Goal: Communication & Community: Answer question/provide support

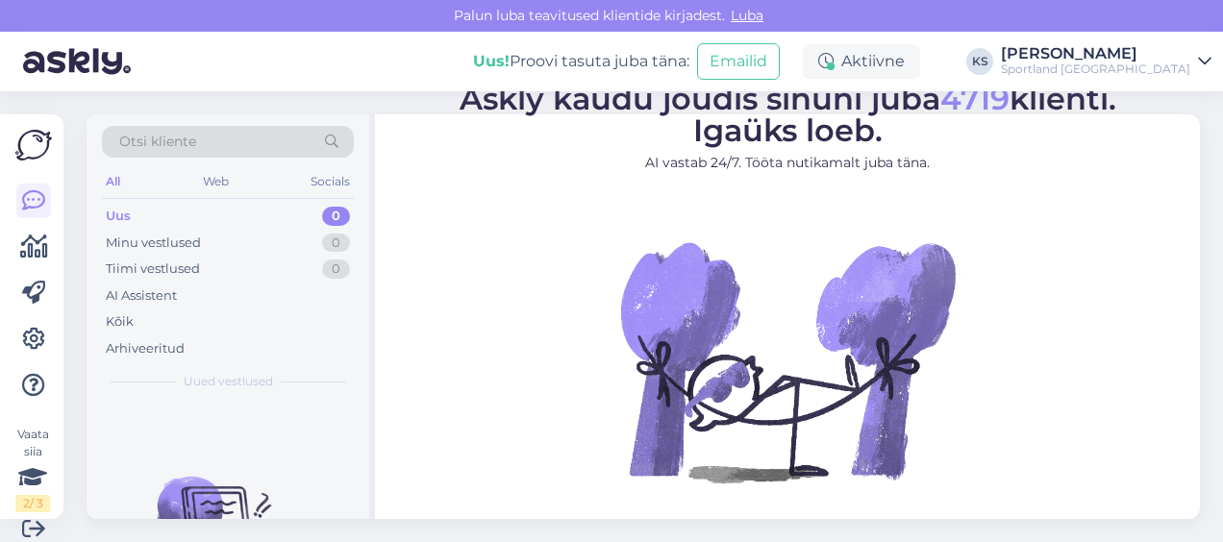
drag, startPoint x: 0, startPoint y: 0, endPoint x: 1127, endPoint y: 45, distance: 1127.8
click at [1127, 46] on div "[PERSON_NAME]" at bounding box center [1095, 53] width 189 height 15
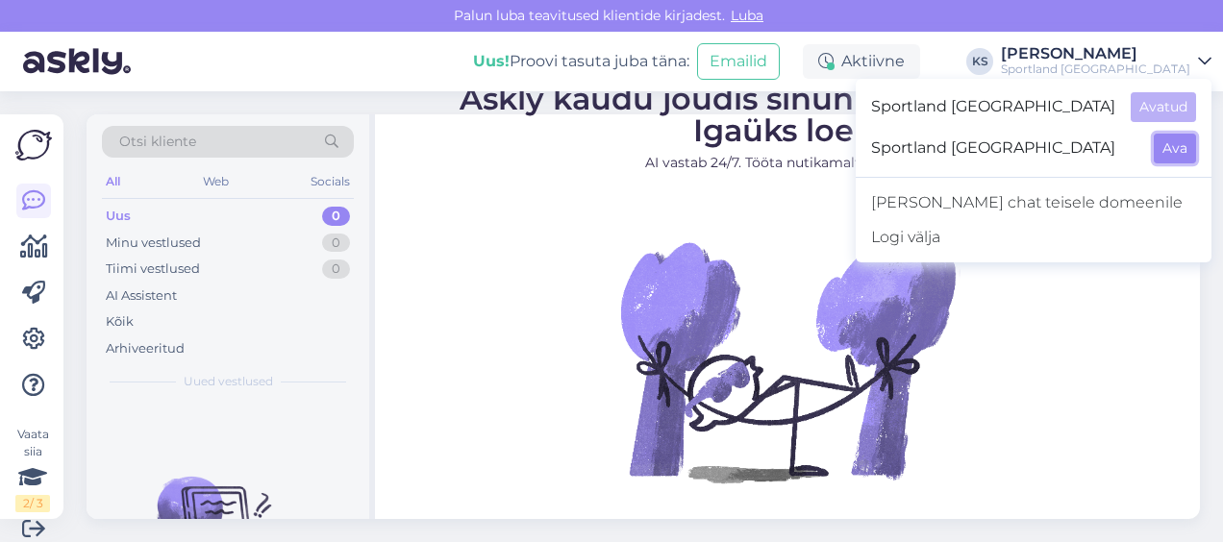
click at [1168, 148] on button "Ava" at bounding box center [1175, 149] width 42 height 30
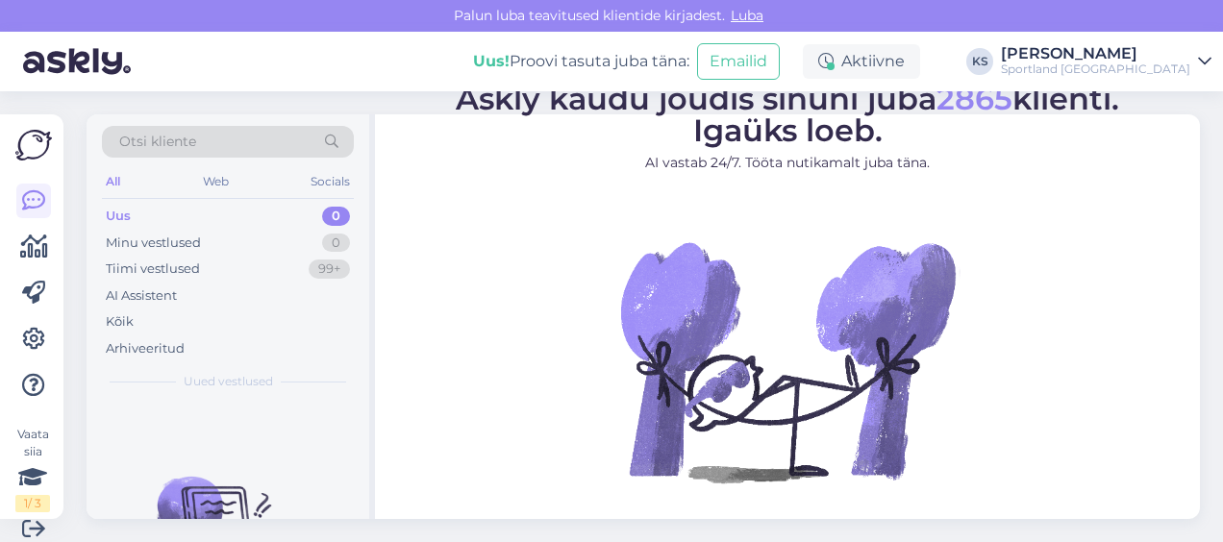
click at [1181, 68] on div "Sportland Finland" at bounding box center [1095, 69] width 189 height 15
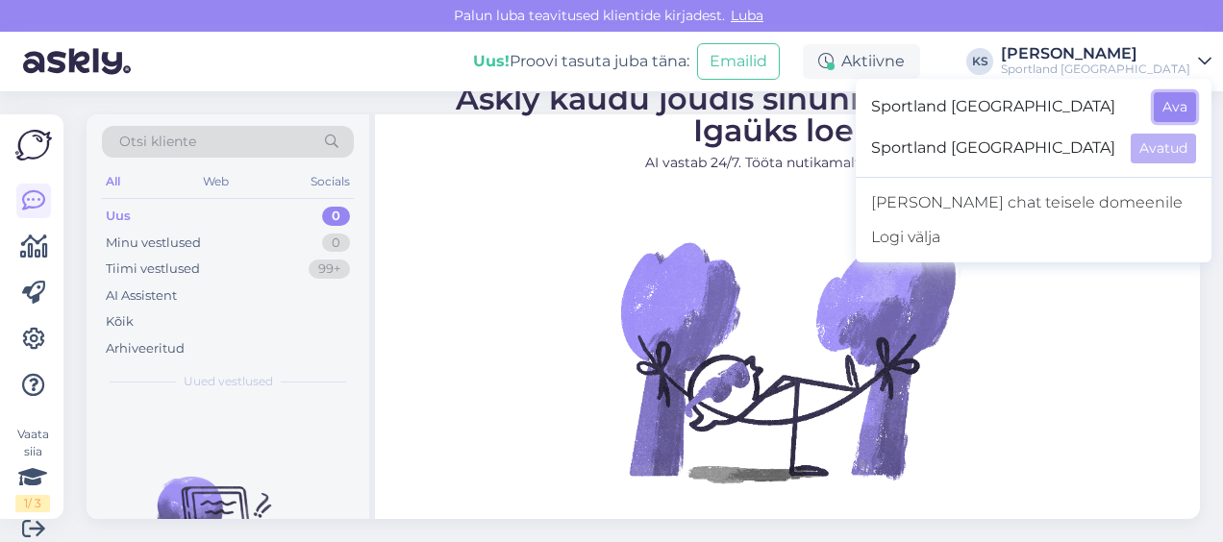
click at [1186, 112] on button "Ava" at bounding box center [1175, 107] width 42 height 30
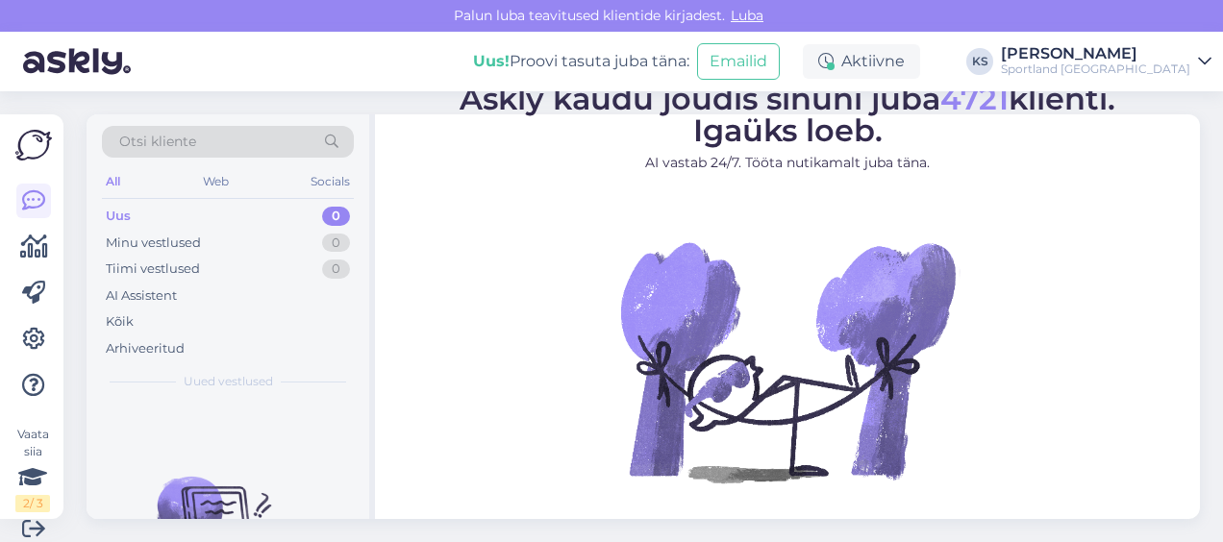
click at [1140, 62] on div "Sportland [GEOGRAPHIC_DATA]" at bounding box center [1095, 69] width 189 height 15
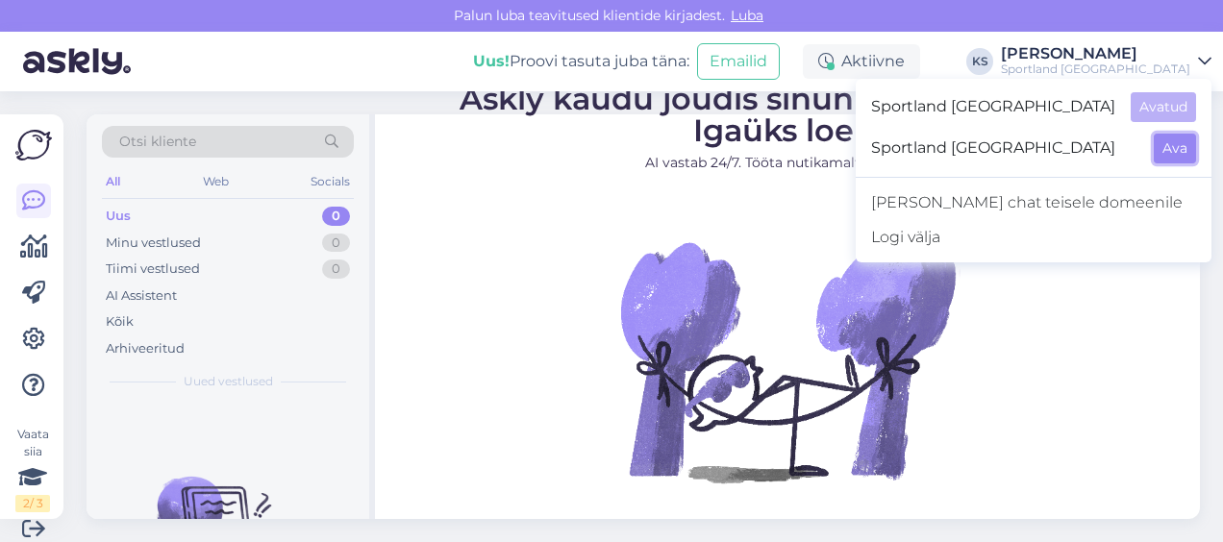
click at [1175, 149] on button "Ava" at bounding box center [1175, 149] width 42 height 30
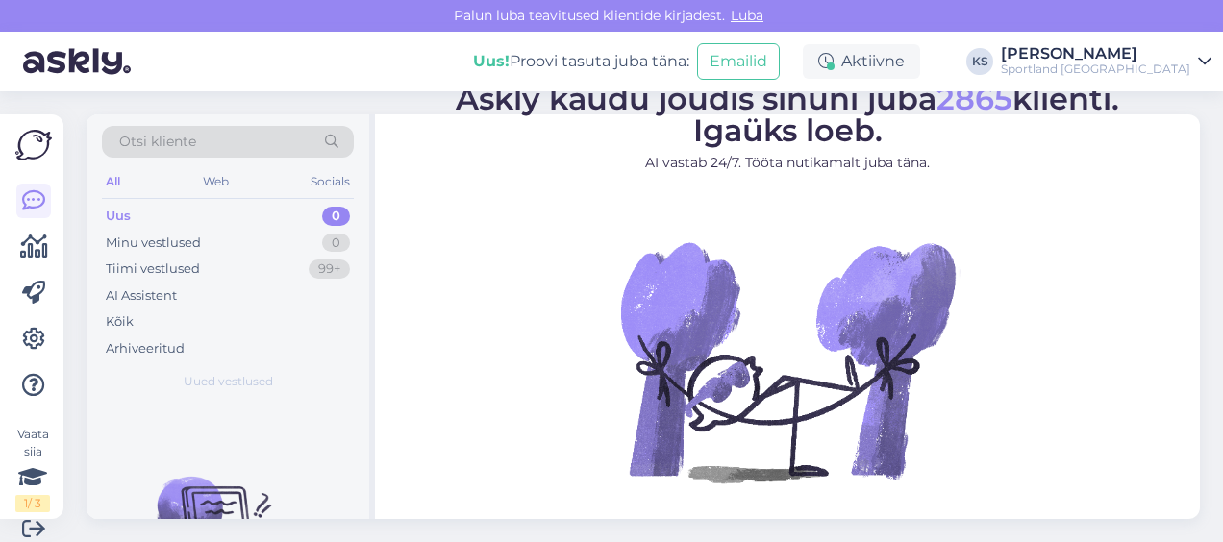
click at [1111, 47] on div "[PERSON_NAME]" at bounding box center [1095, 53] width 189 height 15
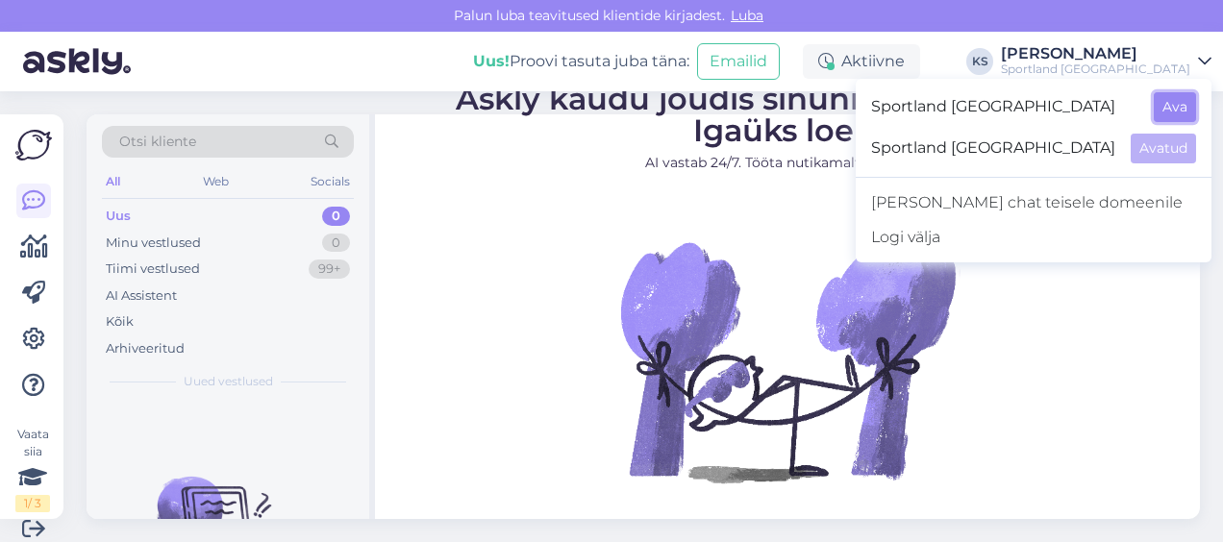
click at [1175, 100] on button "Ava" at bounding box center [1175, 107] width 42 height 30
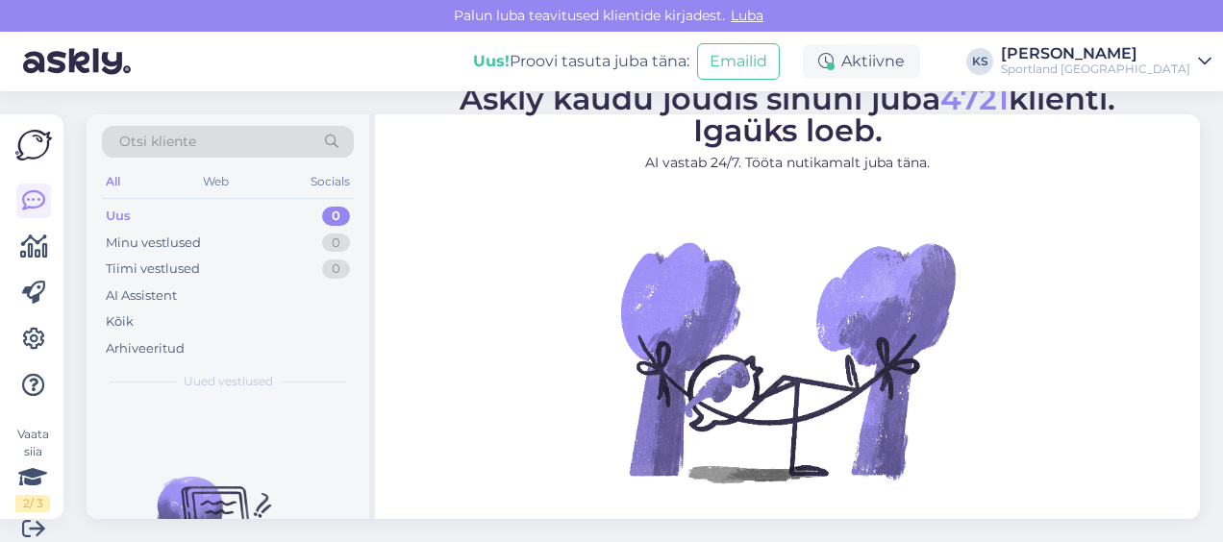
click at [325, 387] on div "Uued vestlused" at bounding box center [228, 381] width 252 height 17
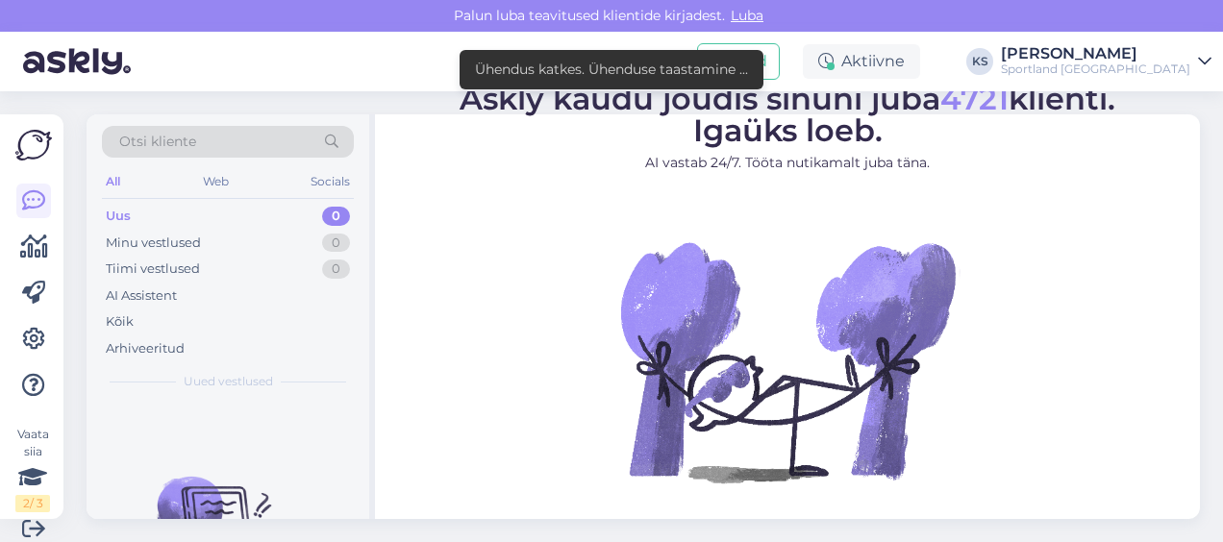
click at [614, 318] on img at bounding box center [787, 361] width 346 height 346
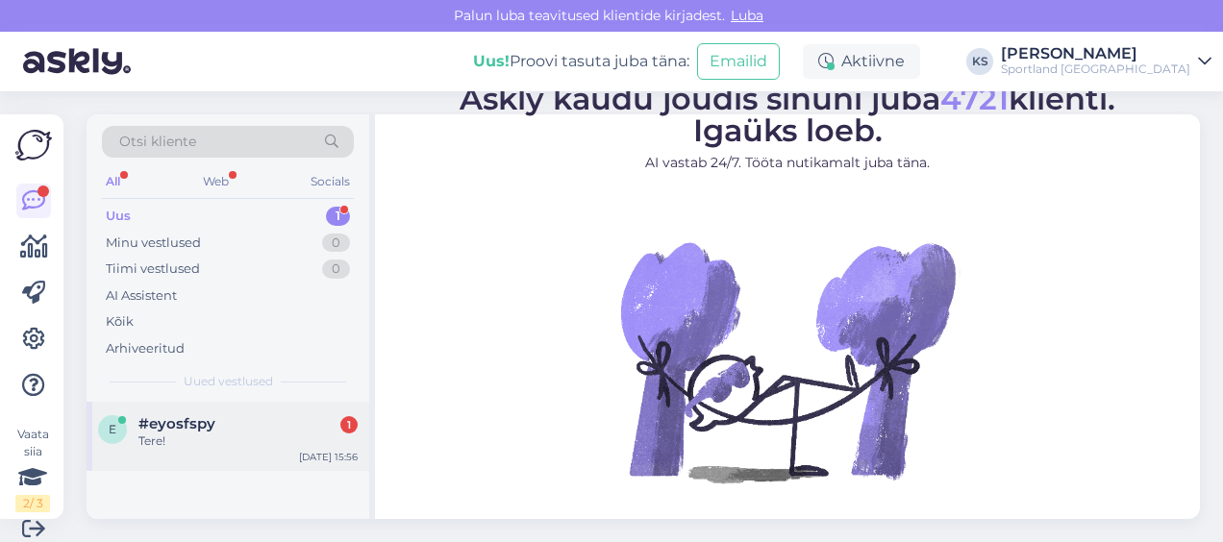
click at [299, 451] on div "Aug 20 15:56" at bounding box center [328, 457] width 59 height 14
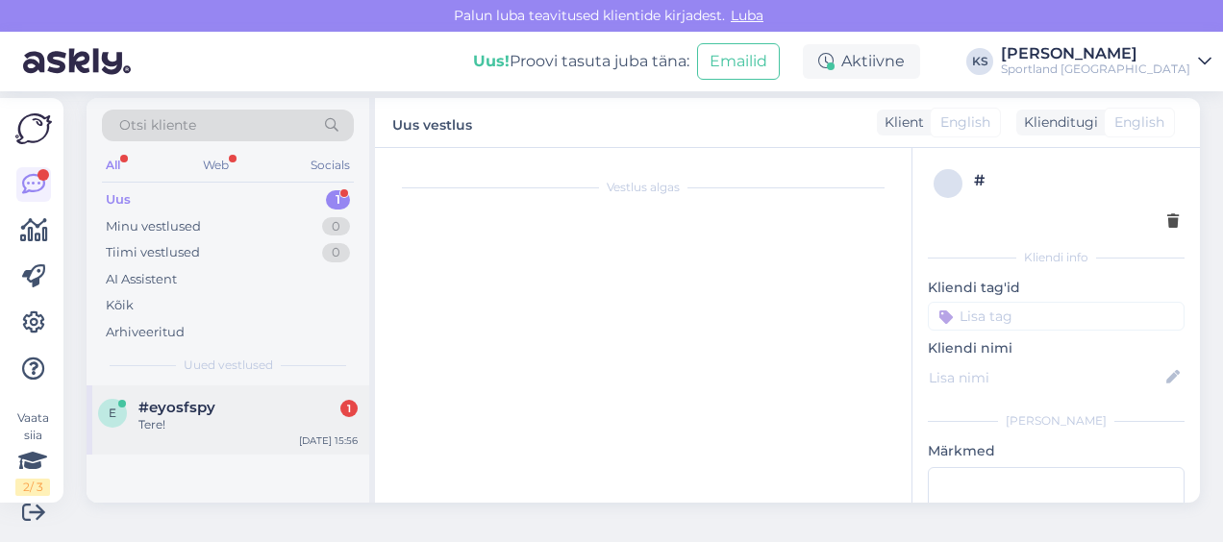
scroll to position [35, 0]
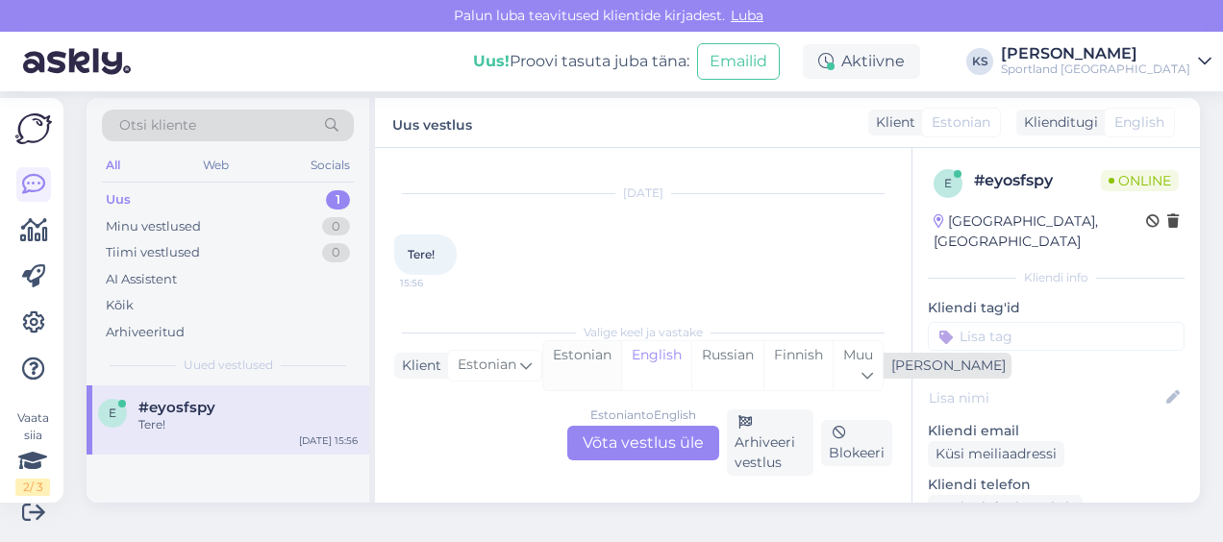
click at [610, 362] on div "Estonian" at bounding box center [582, 365] width 78 height 49
click at [627, 434] on div "Estonian to Estonian Võta vestlus üle" at bounding box center [643, 443] width 152 height 35
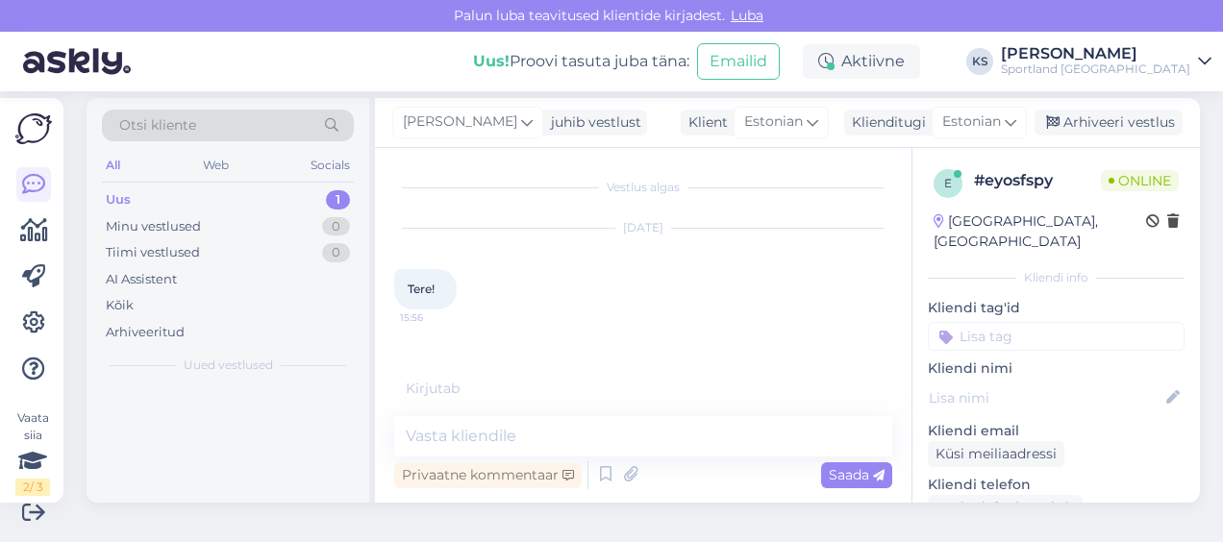
scroll to position [0, 0]
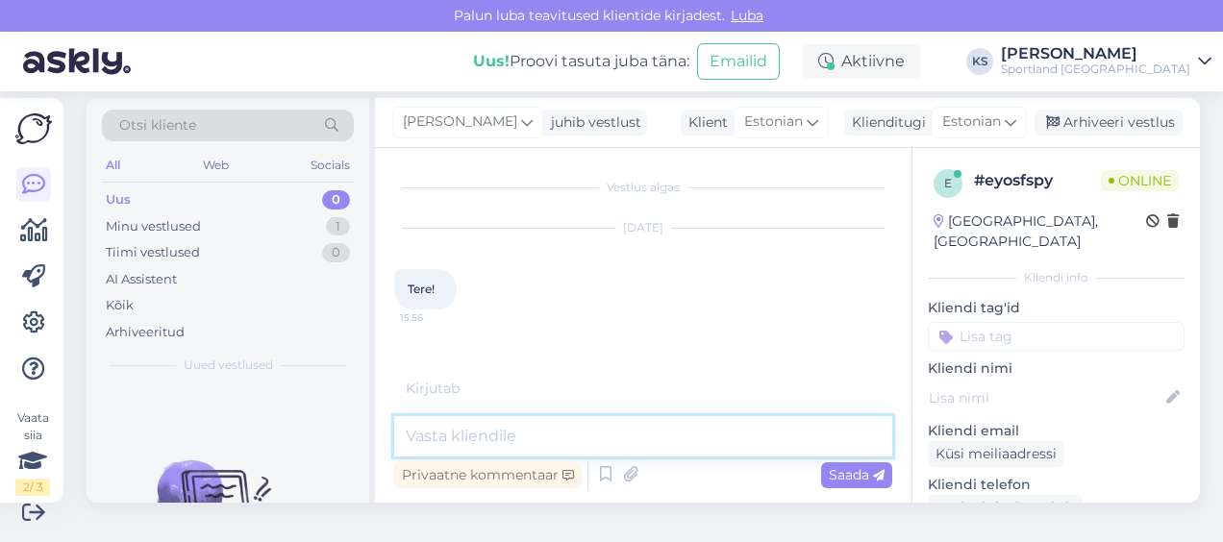
click at [625, 435] on textarea at bounding box center [643, 436] width 498 height 40
type textarea "Tere!"
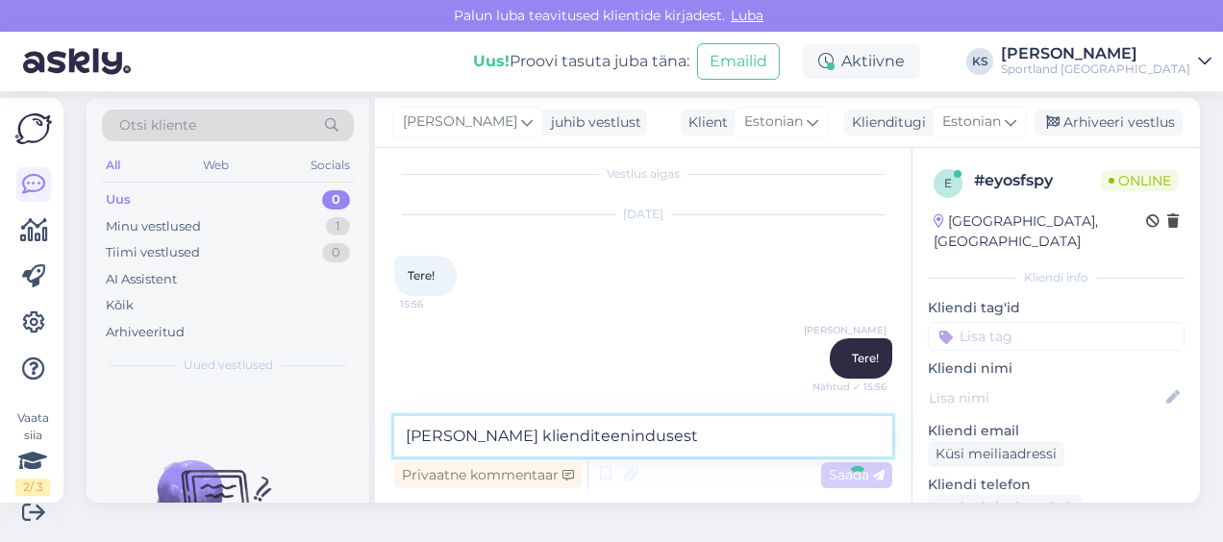
type textarea "Olen Kristina klienditeenindusest"
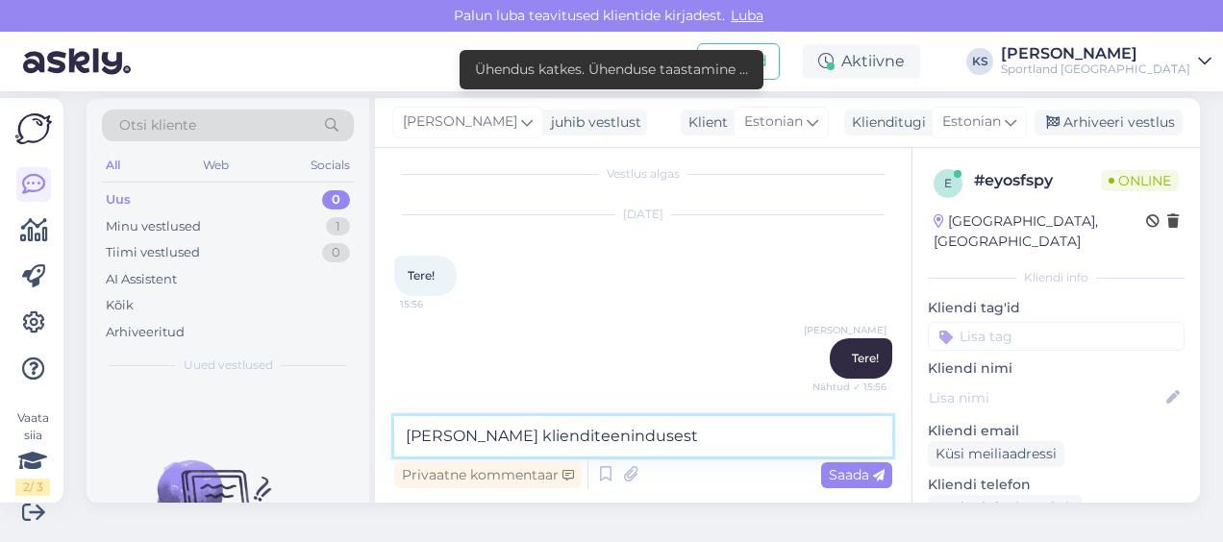
click at [802, 437] on textarea "Olen Kristina klienditeenindusest" at bounding box center [643, 436] width 498 height 40
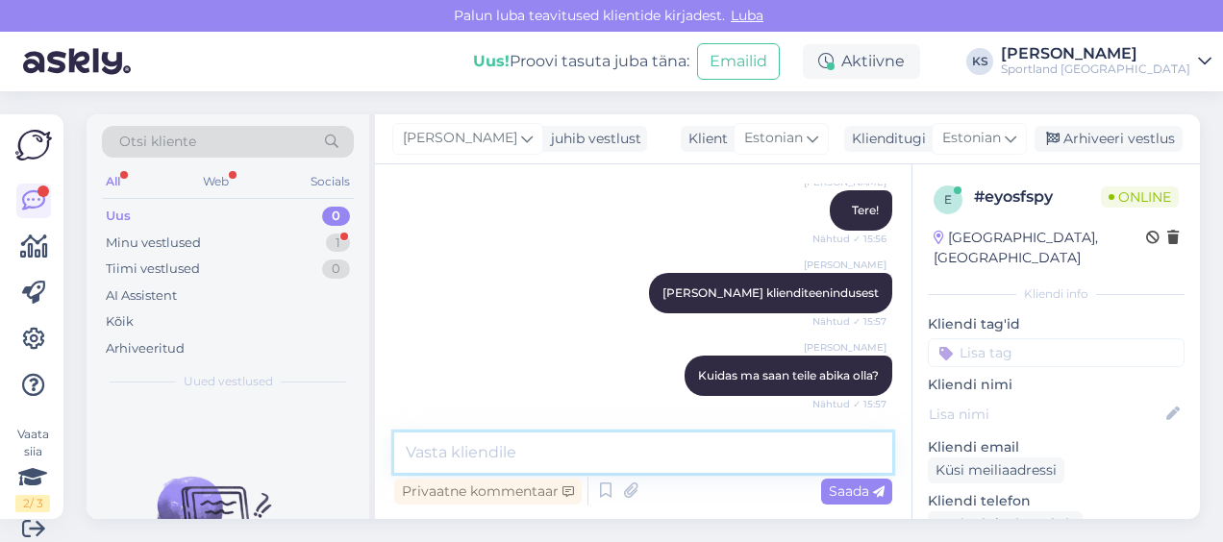
scroll to position [16, 0]
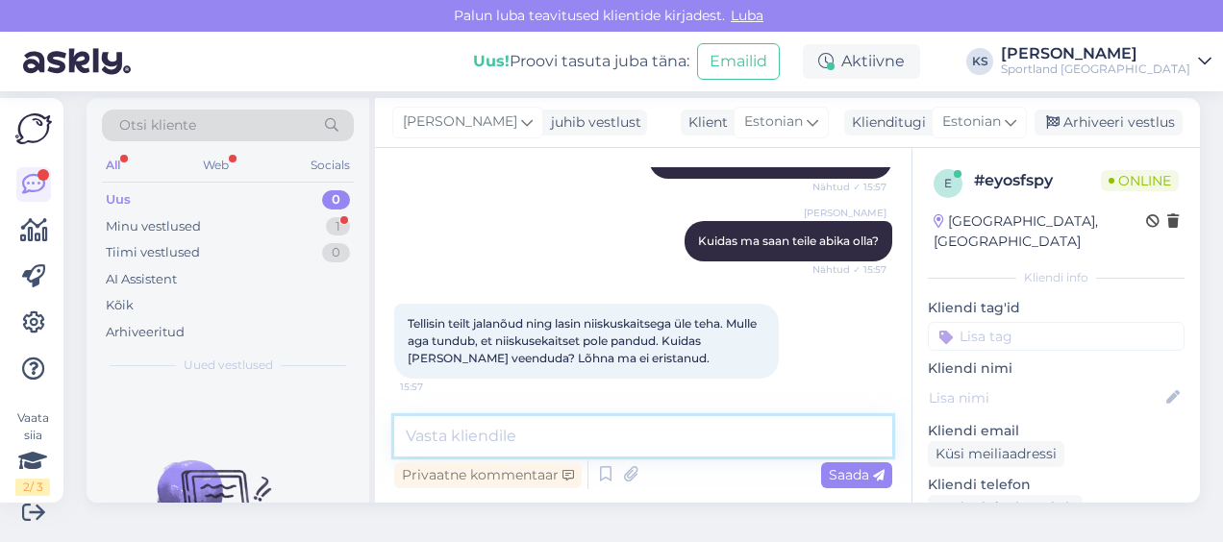
click at [562, 418] on textarea at bounding box center [643, 436] width 498 height 40
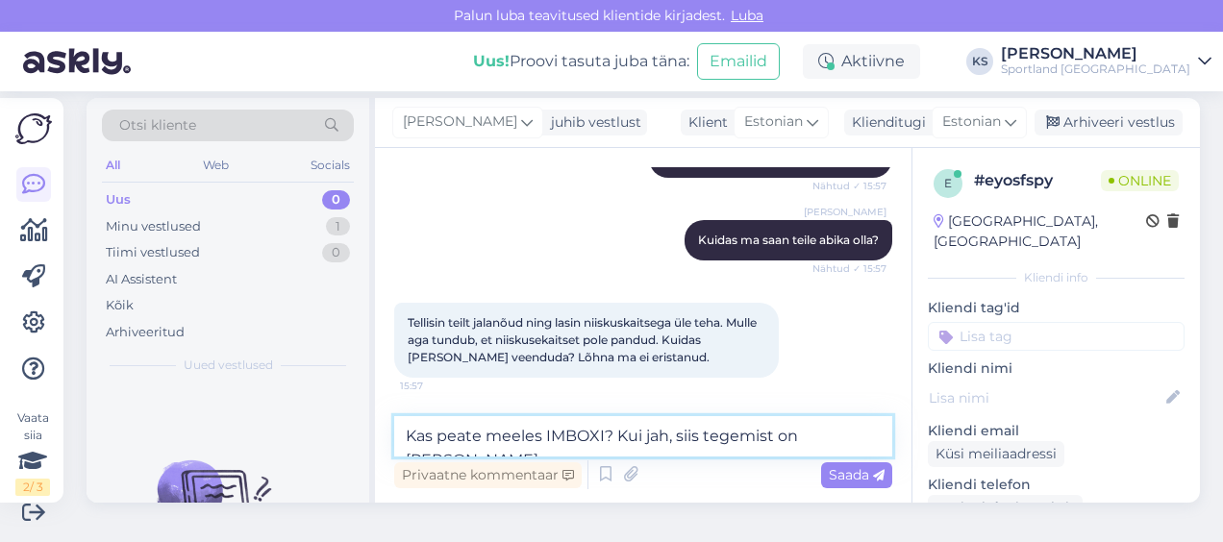
scroll to position [296, 0]
type textarea "Kas peate meeles IMBOXI?"
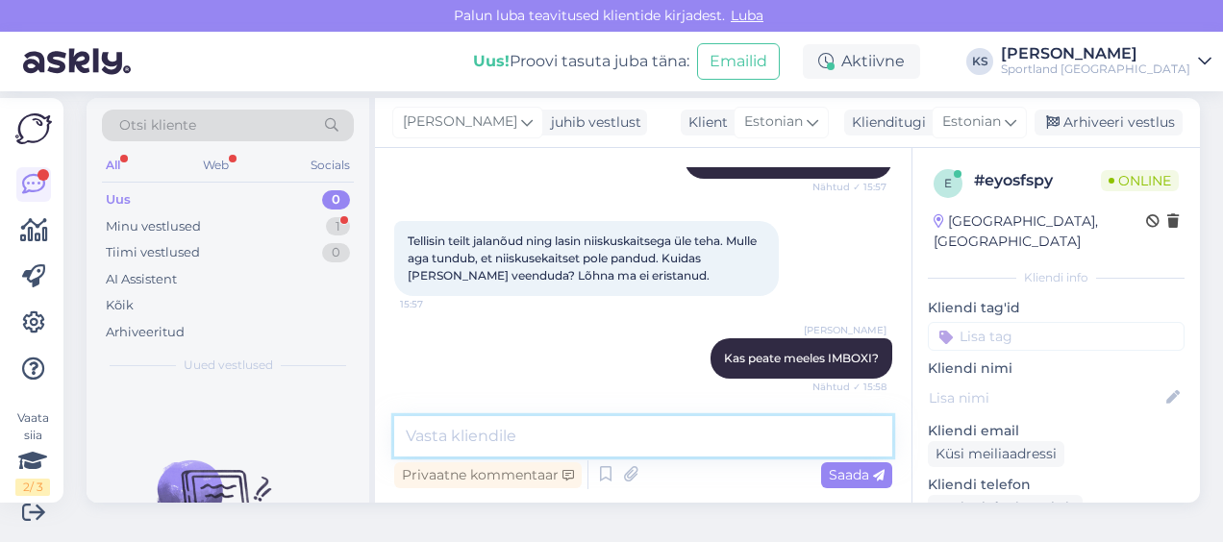
scroll to position [462, 0]
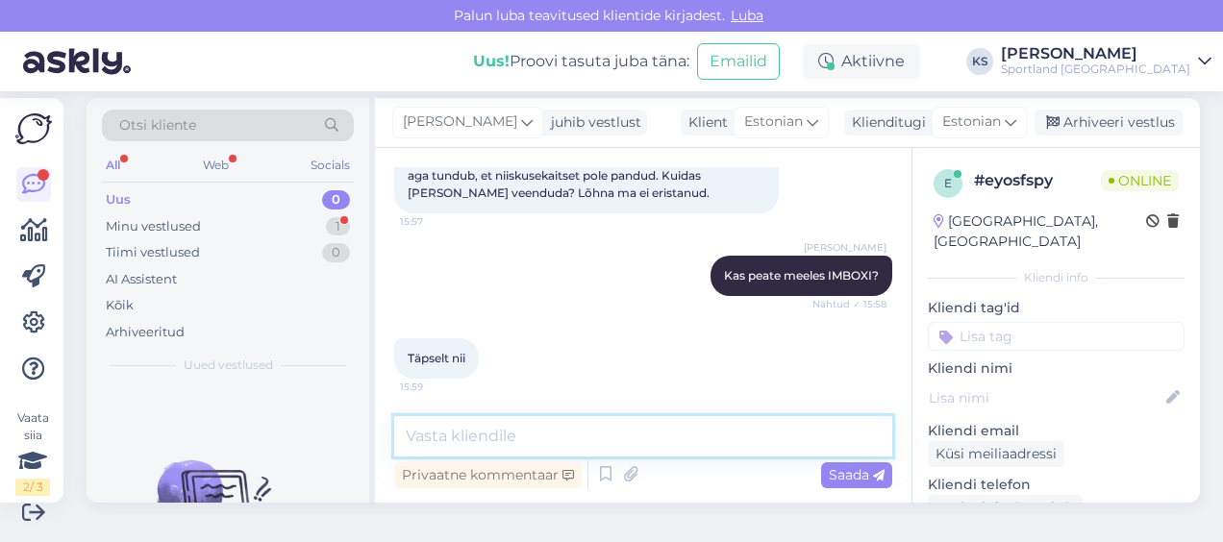
click at [493, 425] on textarea at bounding box center [643, 436] width 498 height 40
type textarea "A"
type textarea "J"
type textarea "K"
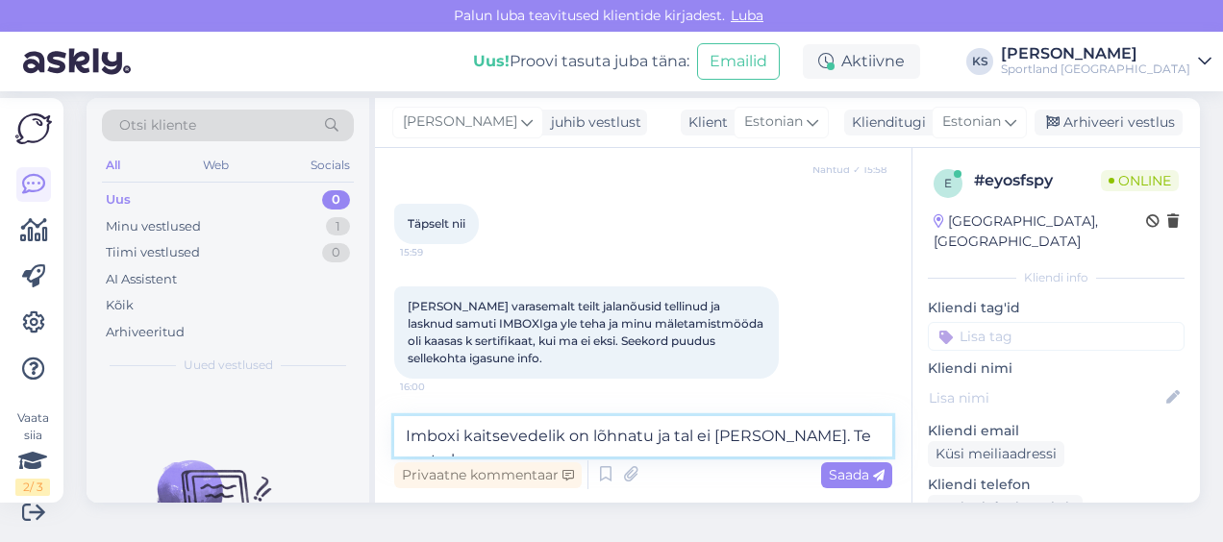
scroll to position [617, 0]
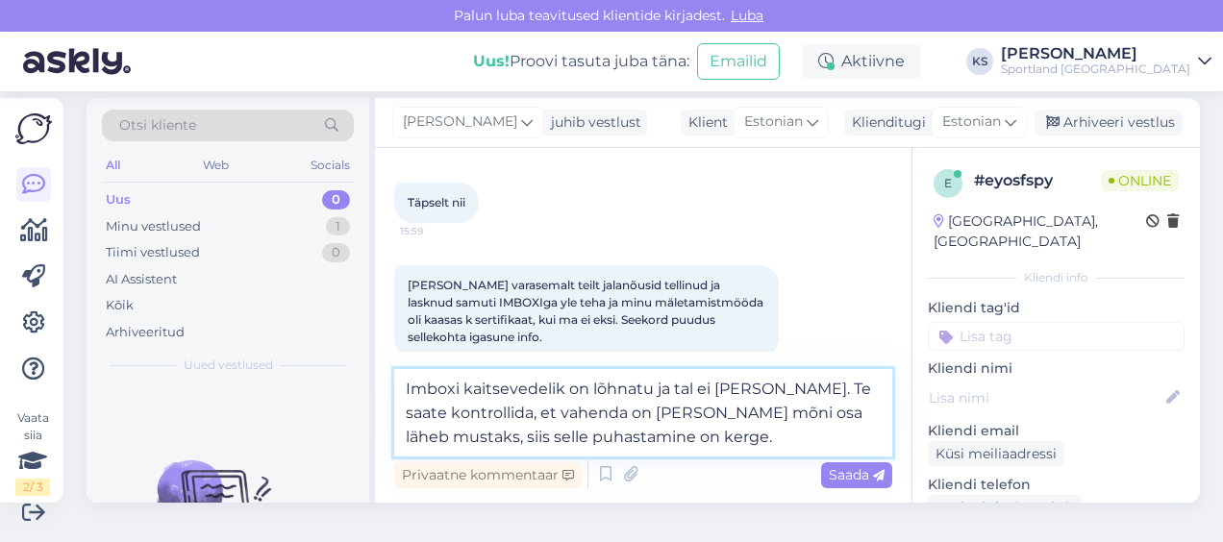
click at [581, 414] on textarea "Imboxi kaitsevedelik on lõhnatu ja tal ei ole värvi. Te saate kontrollida, et v…" at bounding box center [643, 412] width 498 height 87
click at [713, 414] on textarea "Imboxi kaitsevedelik on lõhnatu ja tal ei ole värvi. Te saate kontrollida, et v…" at bounding box center [643, 412] width 498 height 87
type textarea "Imboxi kaitsevedelik on lõhnatu ja tal ei ole värvi. Te saate kontrollida, et v…"
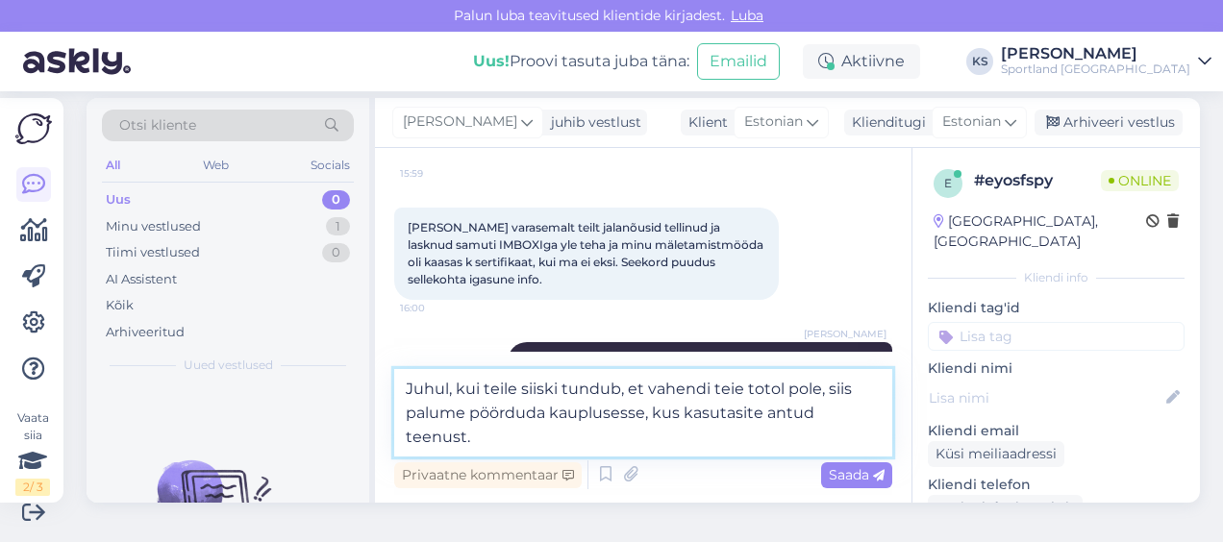
scroll to position [762, 0]
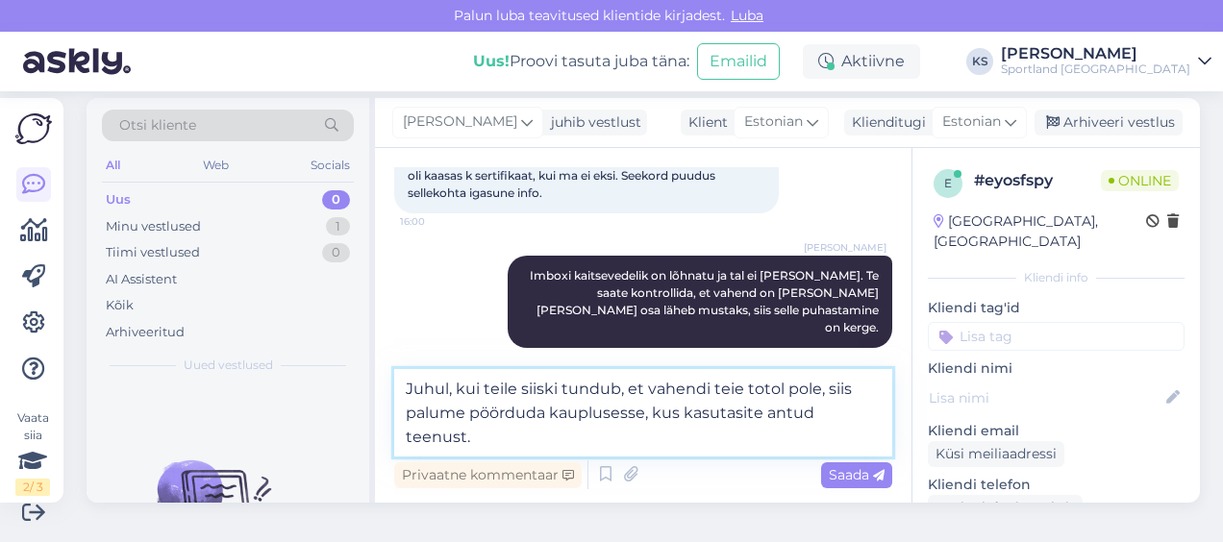
click at [756, 386] on textarea "Juhul, kui teile siiski tundub, et vahendi teie totol pole, siis palume pöördud…" at bounding box center [643, 412] width 498 height 87
click at [756, 388] on textarea "Juhul, kui teile siiski tundub, et vahendi teie totootel tol pole, siis palume …" at bounding box center [643, 412] width 498 height 87
click at [799, 387] on textarea "Juhul, kui teile siiski tundub, et vahendi teie tootel tol pole, siis palume pö…" at bounding box center [643, 412] width 498 height 87
click at [663, 441] on textarea "Juhul, kui teile siiski tundub, et vahendi teie tootel pole, siis palume pöördu…" at bounding box center [643, 412] width 498 height 87
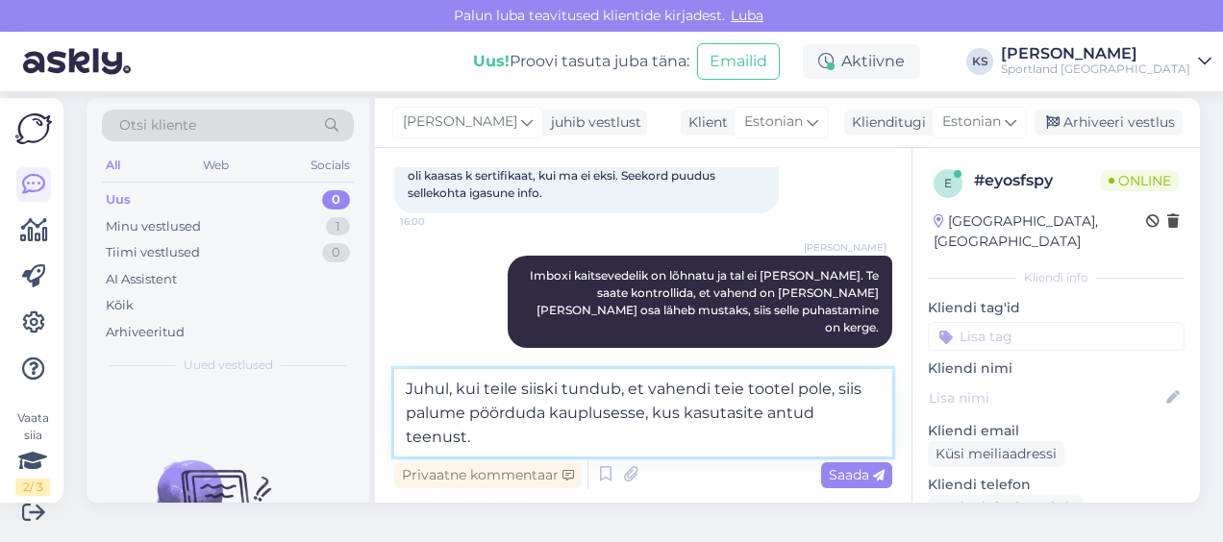
click at [704, 388] on textarea "Juhul, kui teile siiski tundub, et vahendi teie tootel pole, siis palume pöördu…" at bounding box center [643, 412] width 498 height 87
click at [795, 388] on textarea "Juhul, kui teile siiski tundub, et vahendit teie tootel pole, siis palume pöörd…" at bounding box center [643, 412] width 498 height 87
type textarea "Juhul, kui teile siiski tundub, et vahendit teie tootele pole lisatud, siis pal…"
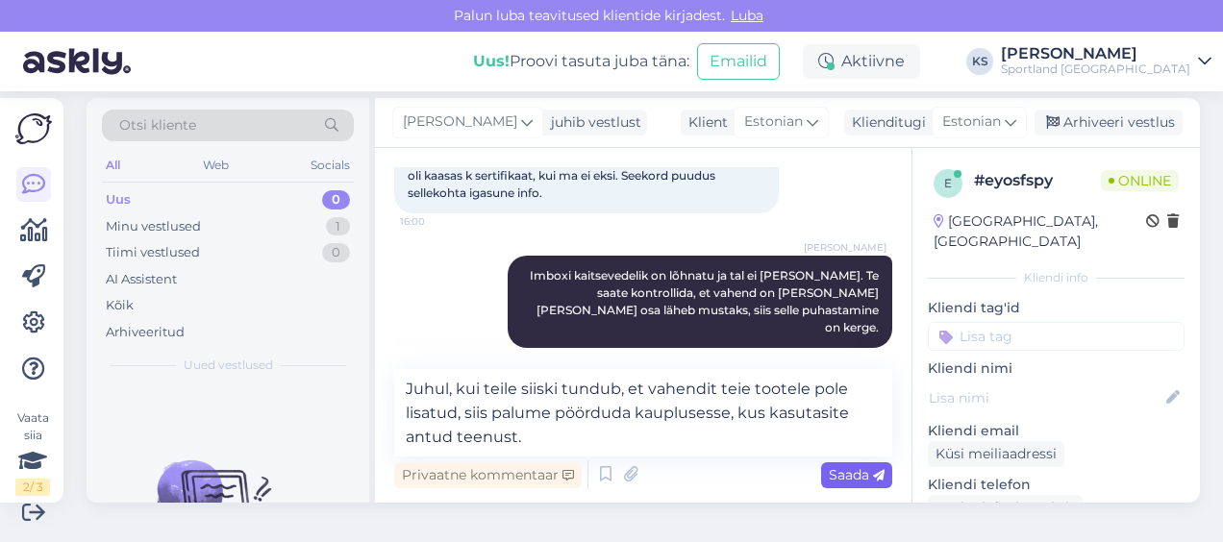
click at [840, 467] on span "Saada" at bounding box center [857, 474] width 56 height 17
click at [999, 322] on input at bounding box center [1056, 336] width 257 height 29
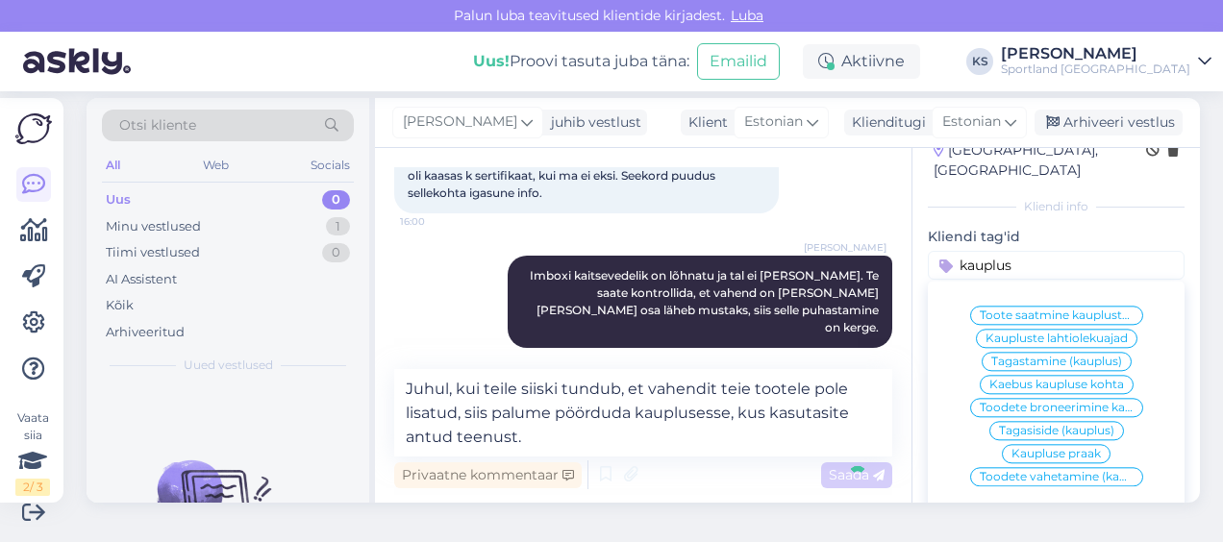
scroll to position [65, 0]
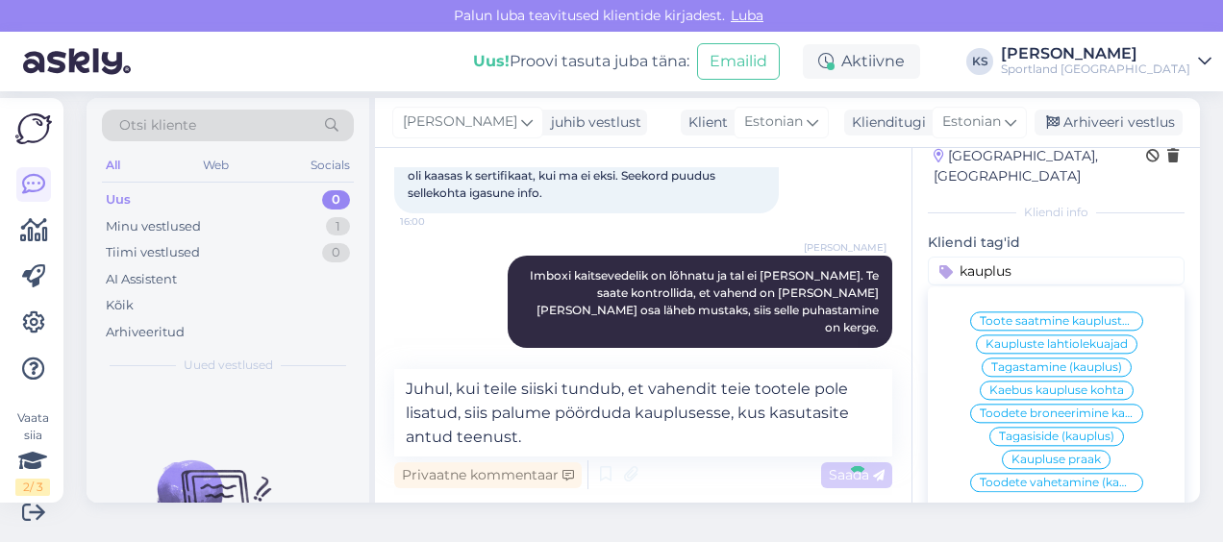
click at [979, 257] on input "kauplus" at bounding box center [1056, 271] width 257 height 29
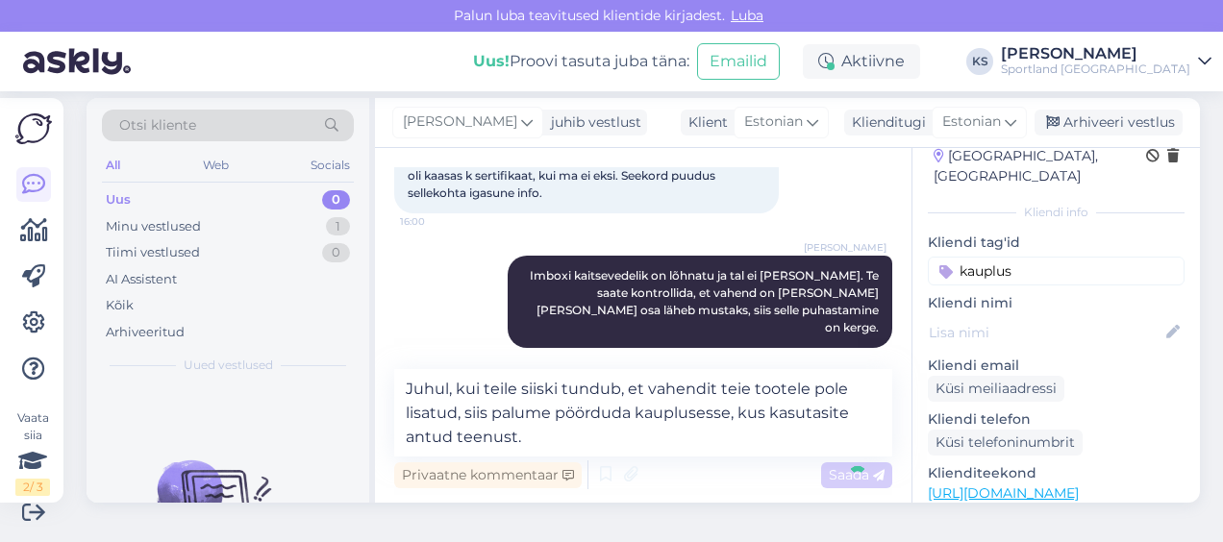
click at [979, 257] on input "kauplus" at bounding box center [1056, 271] width 257 height 29
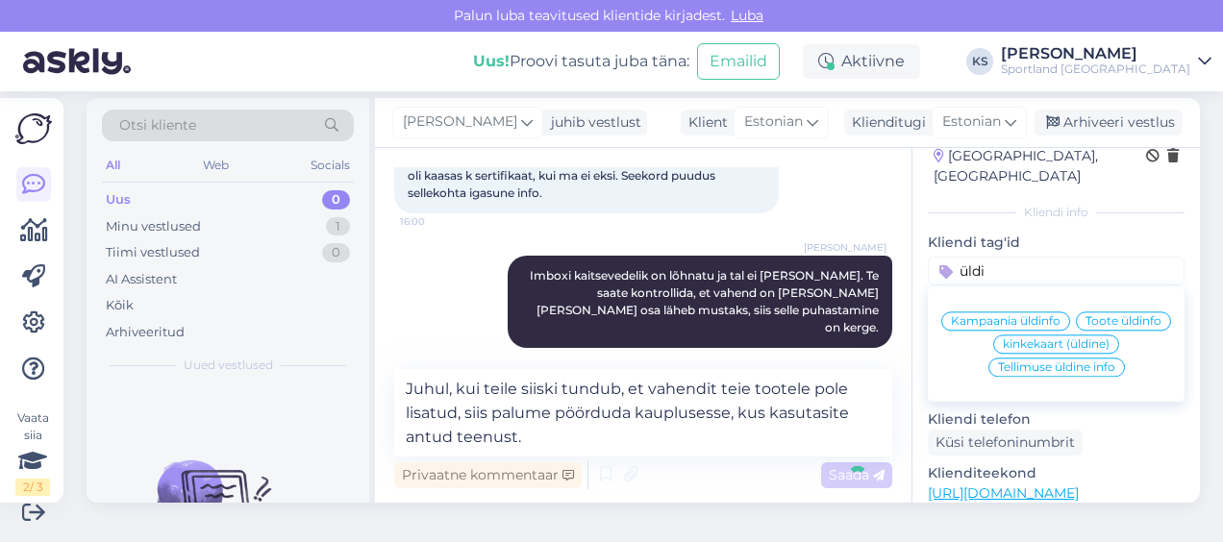
type input "üldi"
click at [1086, 317] on span "Toote üldinfo" at bounding box center [1124, 321] width 76 height 12
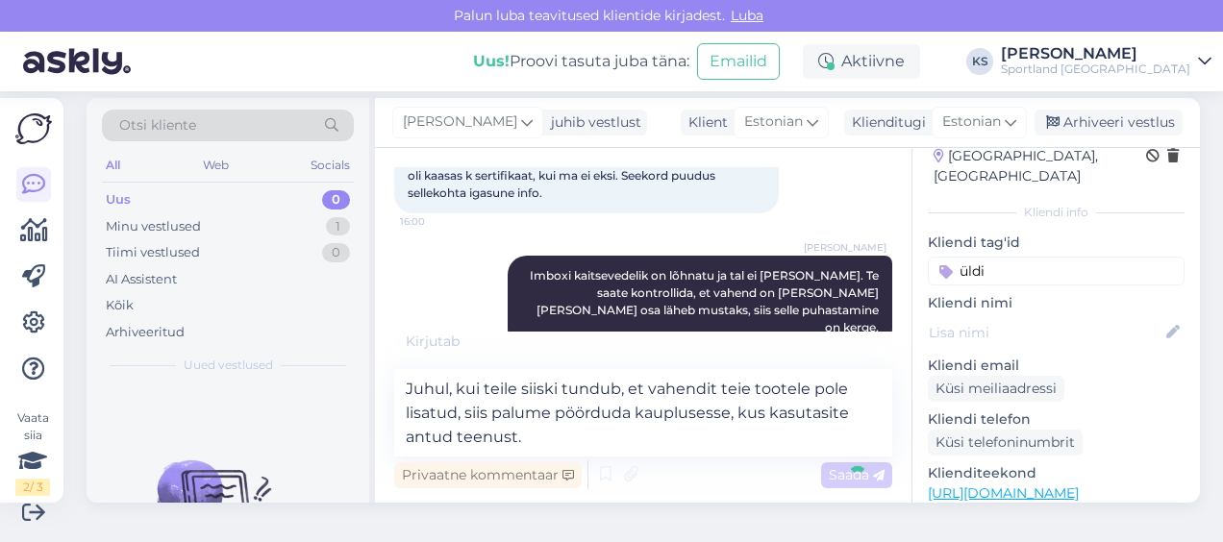
click at [1000, 258] on input "üldi" at bounding box center [1056, 271] width 257 height 29
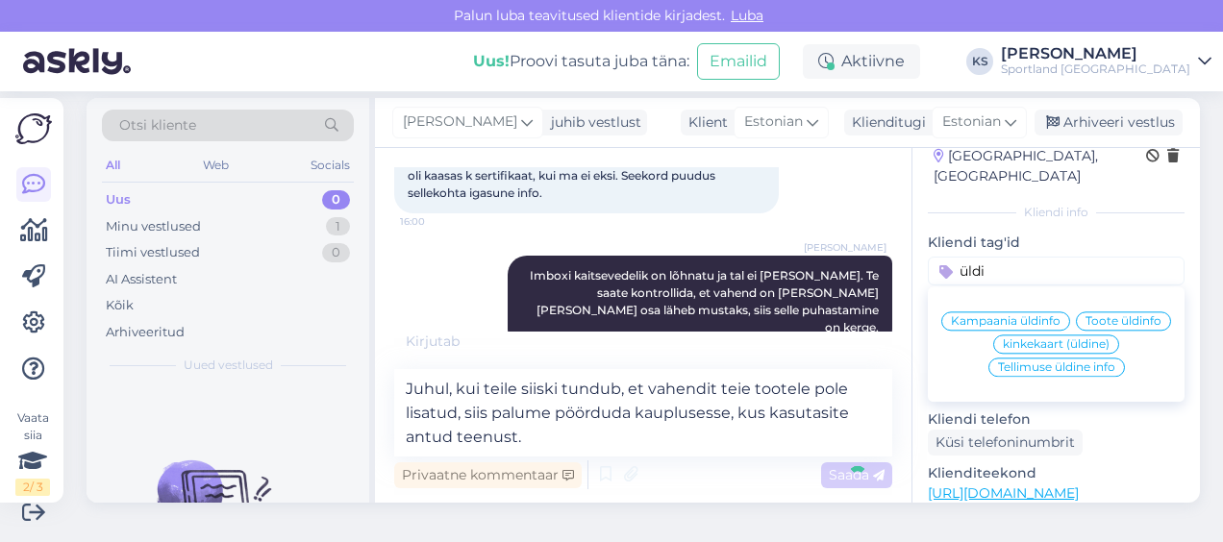
click at [1086, 324] on span "Toote üldinfo" at bounding box center [1124, 321] width 76 height 12
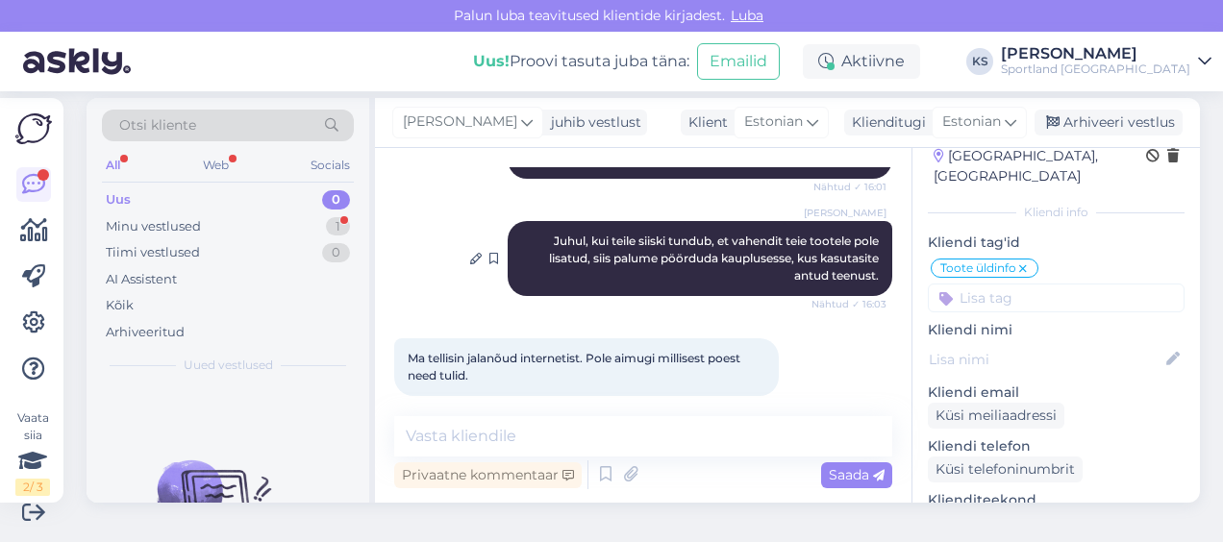
scroll to position [930, 0]
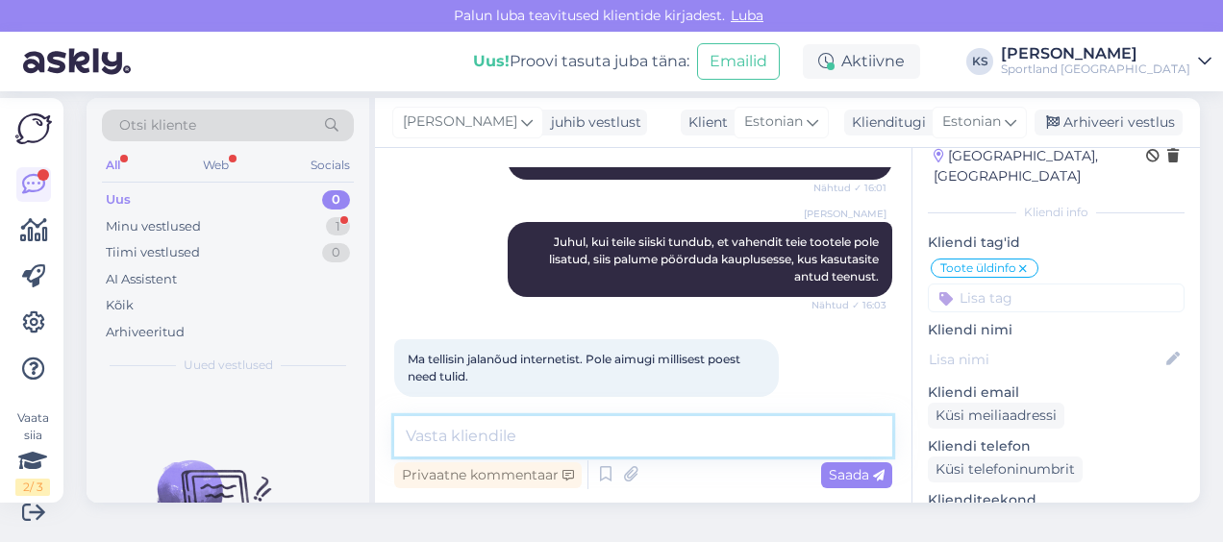
click at [721, 445] on textarea at bounding box center [643, 436] width 498 height 40
type textarea "Palun edastage meile oma tellimuse numbri."
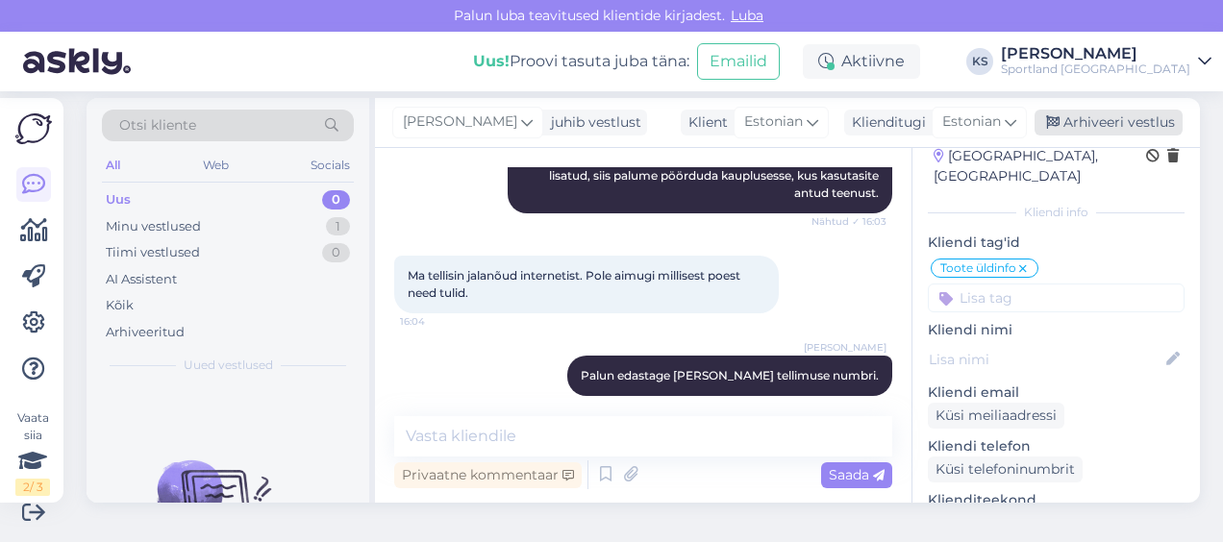
click at [1113, 118] on div "Arhiveeri vestlus" at bounding box center [1109, 123] width 148 height 26
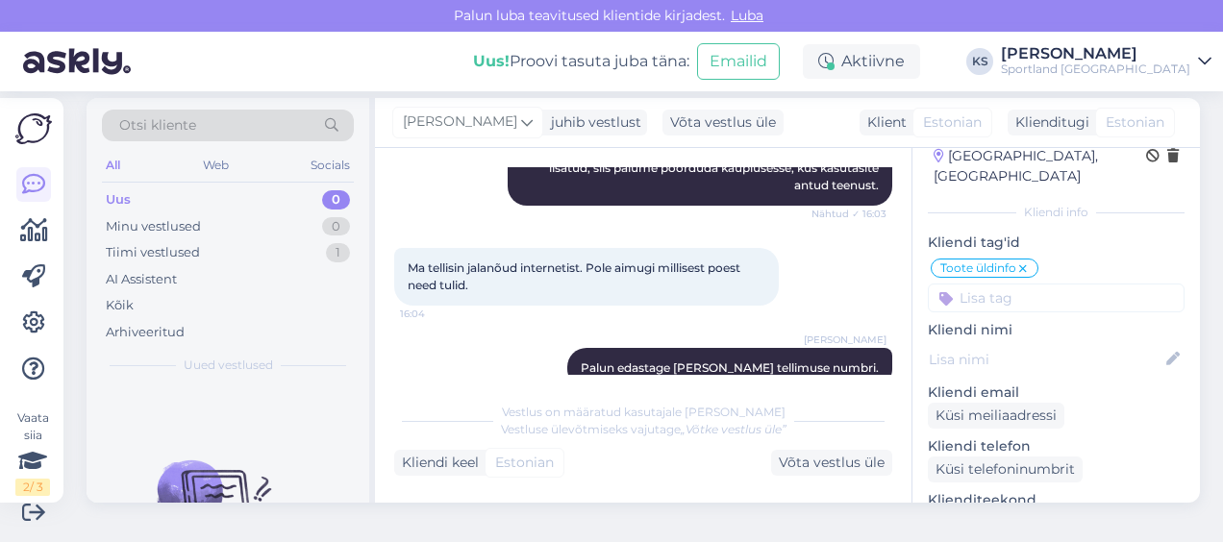
scroll to position [1204, 0]
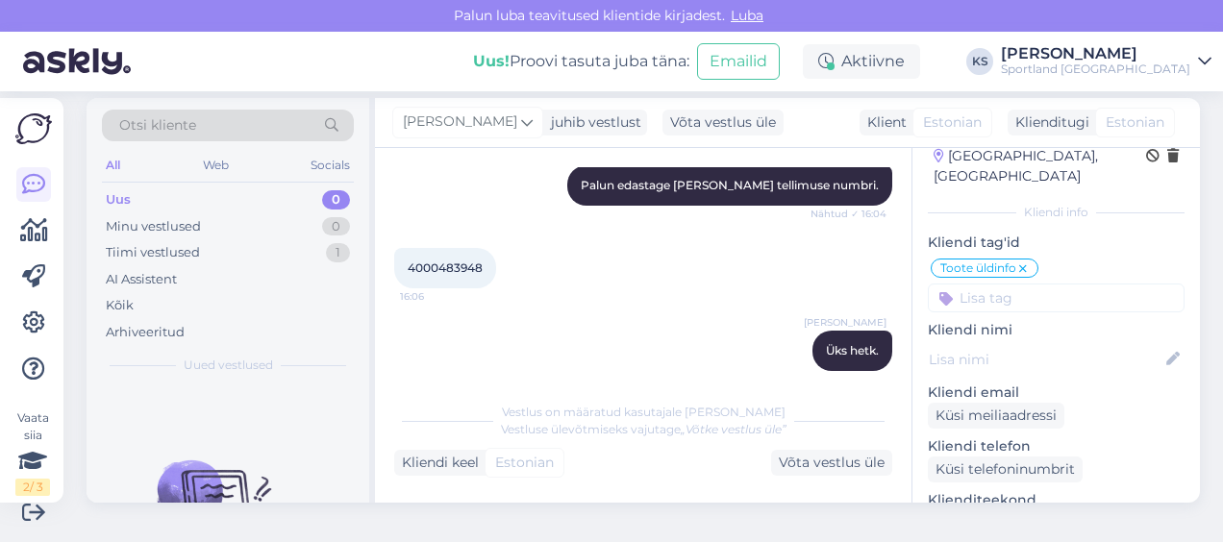
click at [453, 261] on span "4000483948" at bounding box center [445, 268] width 75 height 14
copy div "4000483948 16:06"
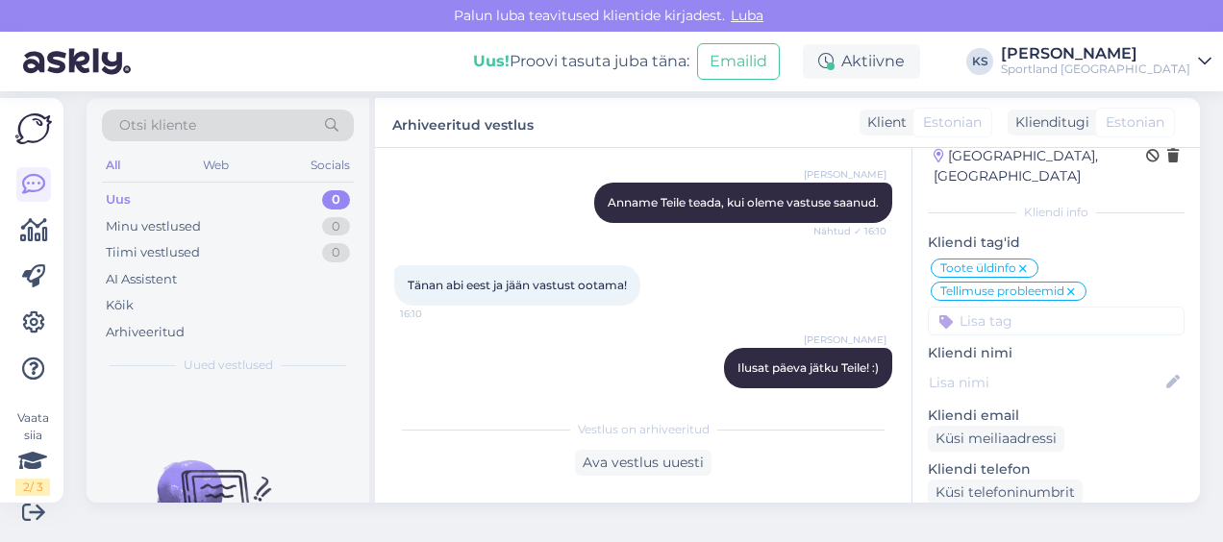
scroll to position [1948, 0]
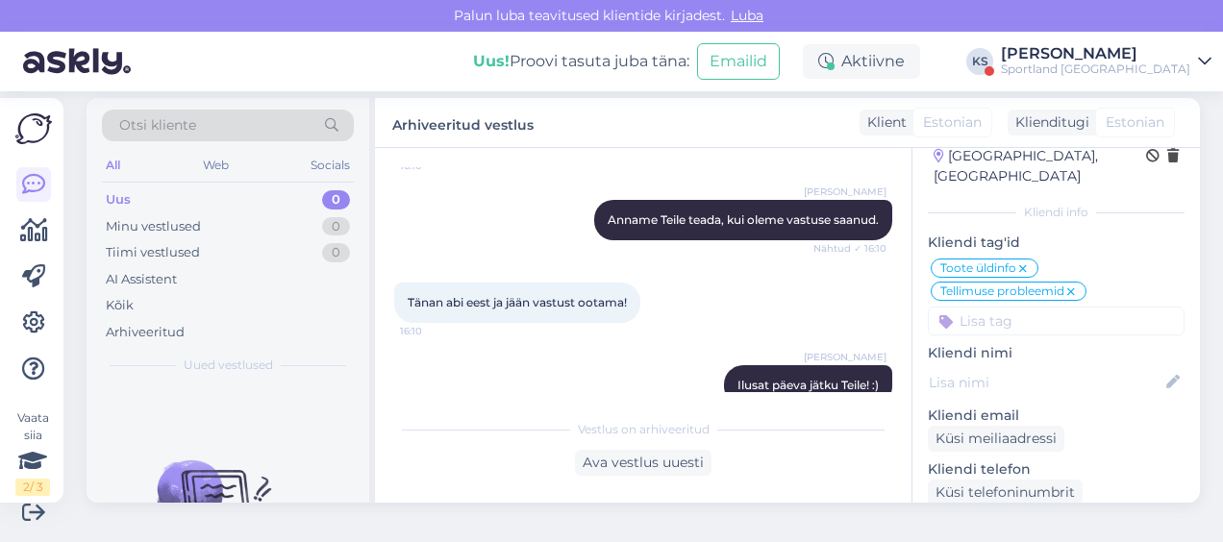
click at [1112, 60] on div "[PERSON_NAME]" at bounding box center [1095, 53] width 189 height 15
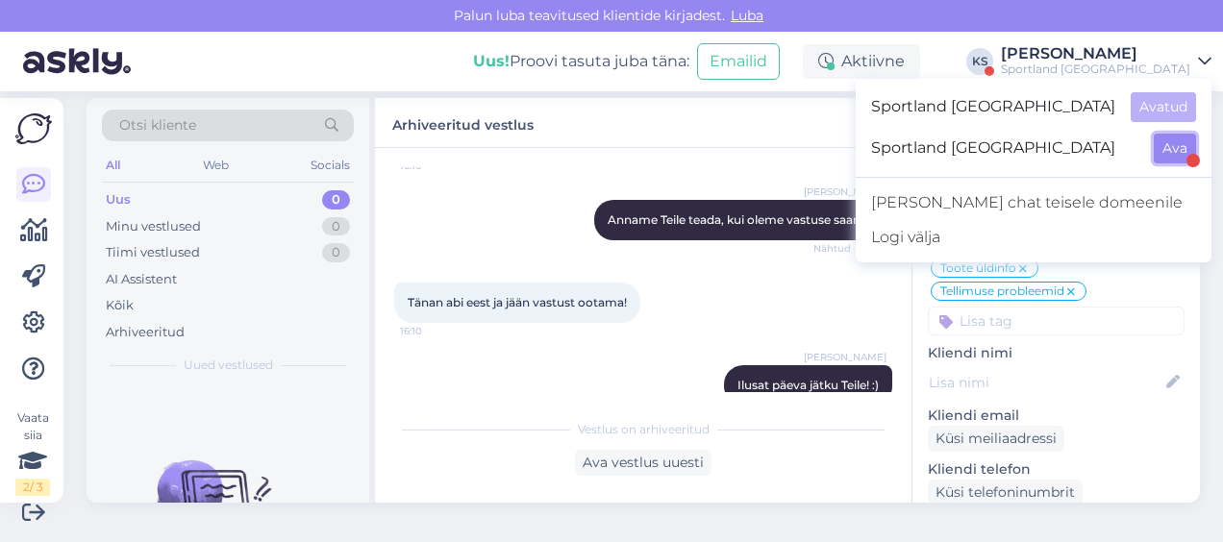
click at [1175, 148] on button "Ava" at bounding box center [1175, 149] width 42 height 30
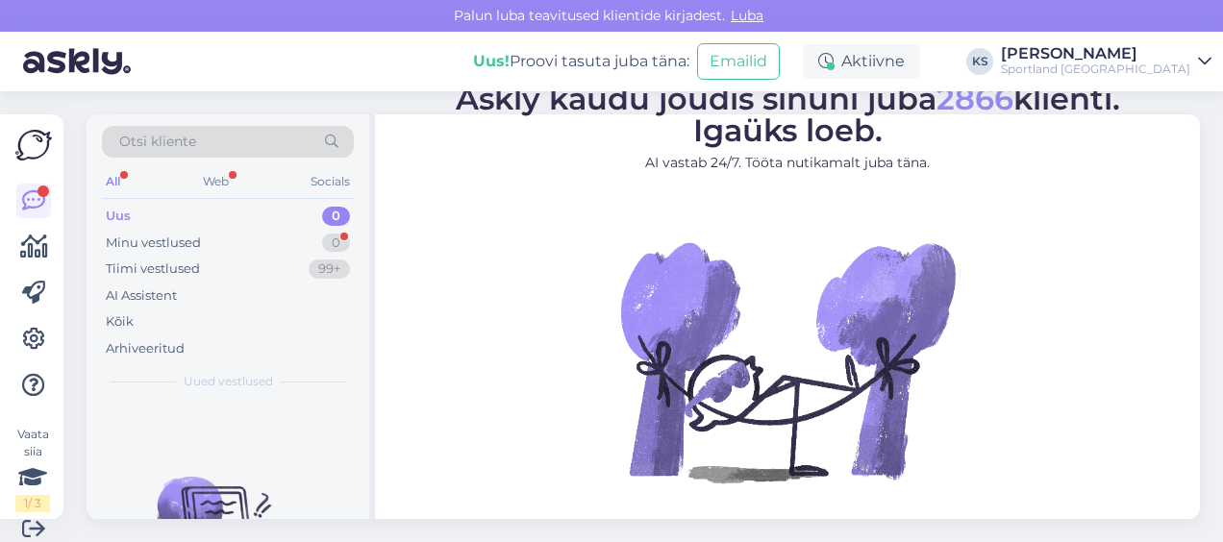
click at [1113, 72] on div "Sportland Finland" at bounding box center [1095, 69] width 189 height 15
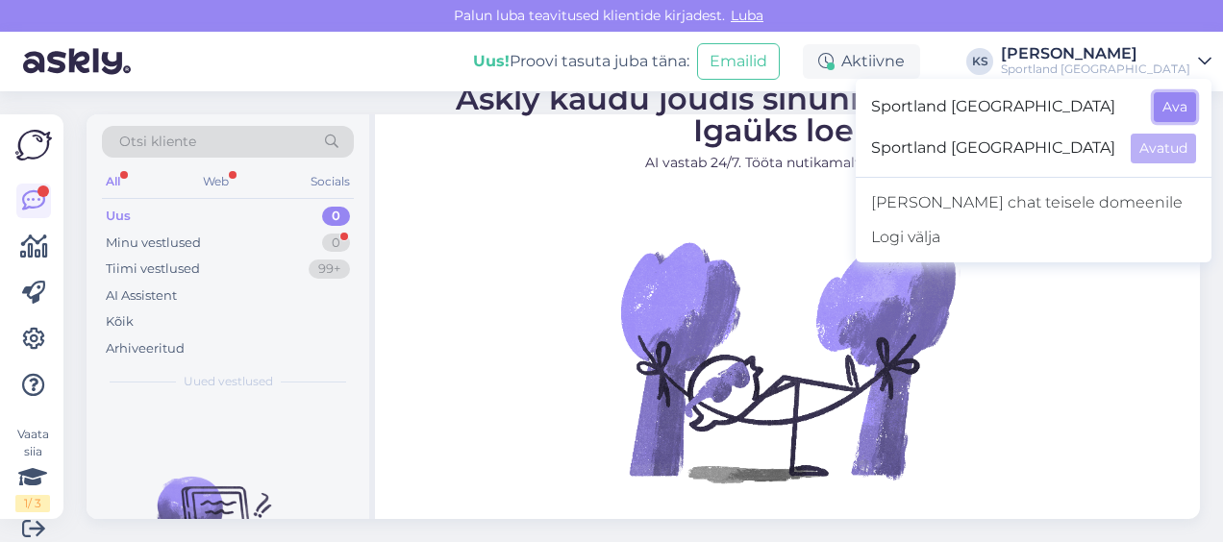
click at [1172, 104] on button "Ava" at bounding box center [1175, 107] width 42 height 30
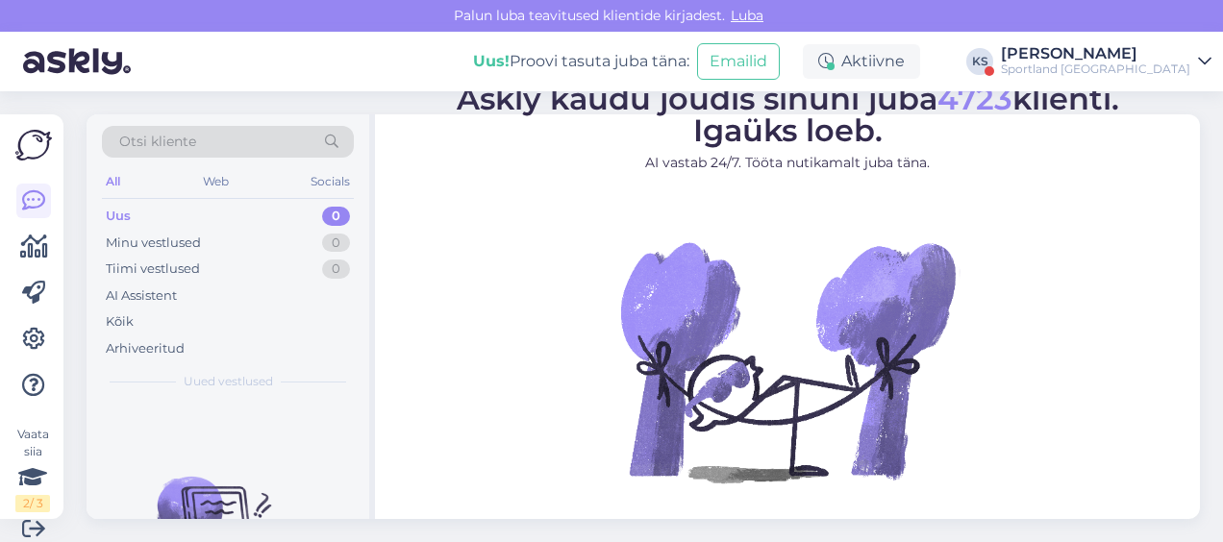
click at [1112, 71] on div "Sportland [GEOGRAPHIC_DATA]" at bounding box center [1095, 69] width 189 height 15
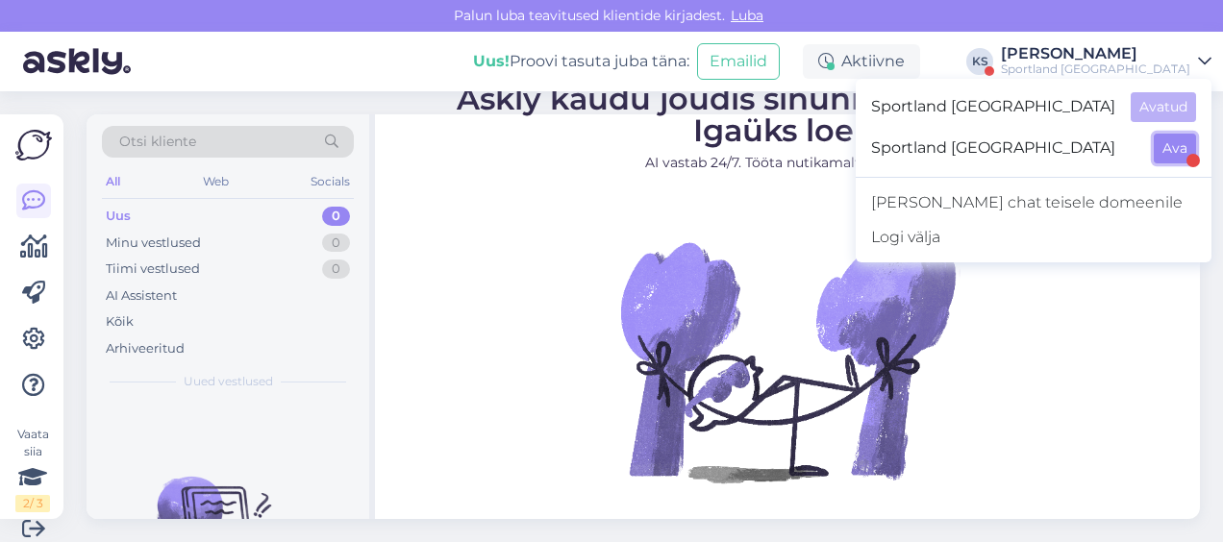
click at [1167, 154] on button "Ava" at bounding box center [1175, 149] width 42 height 30
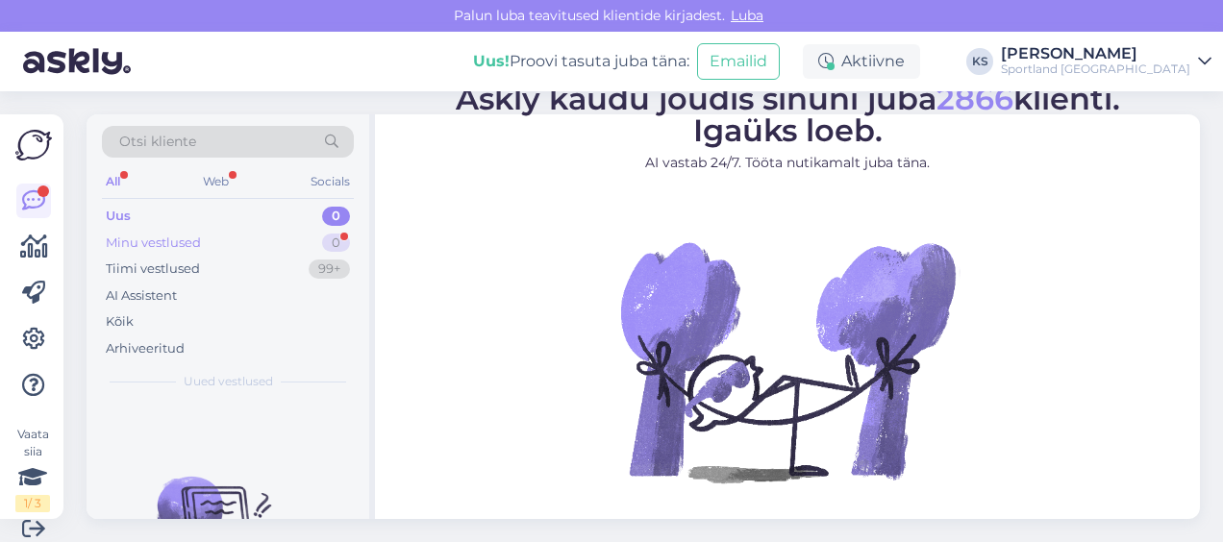
click at [308, 234] on div "Minu vestlused 0" at bounding box center [228, 243] width 252 height 27
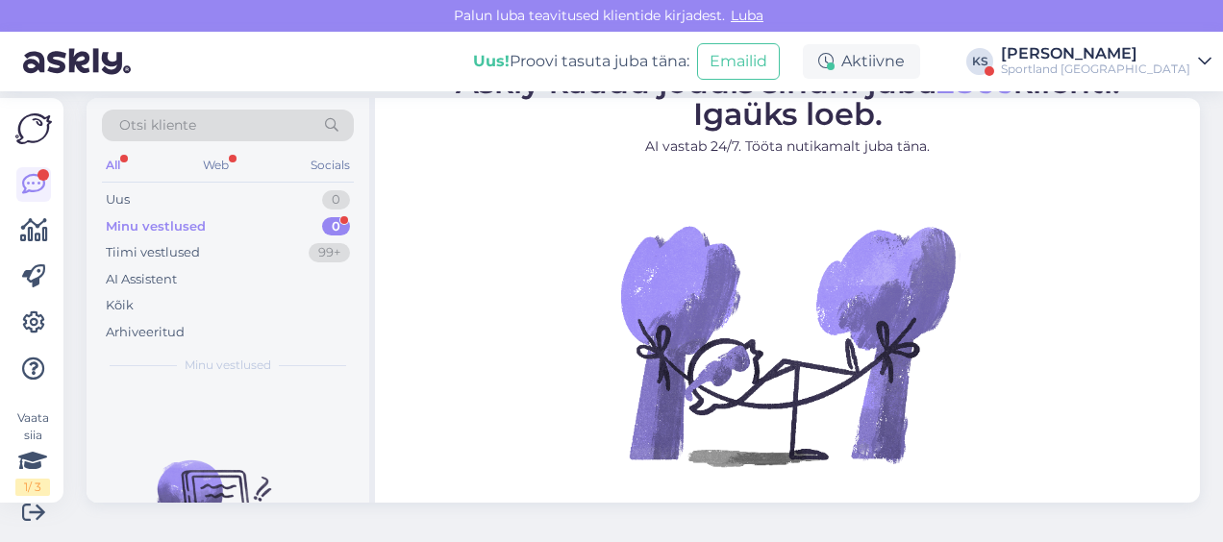
click at [1142, 68] on div "Sportland Finland" at bounding box center [1095, 69] width 189 height 15
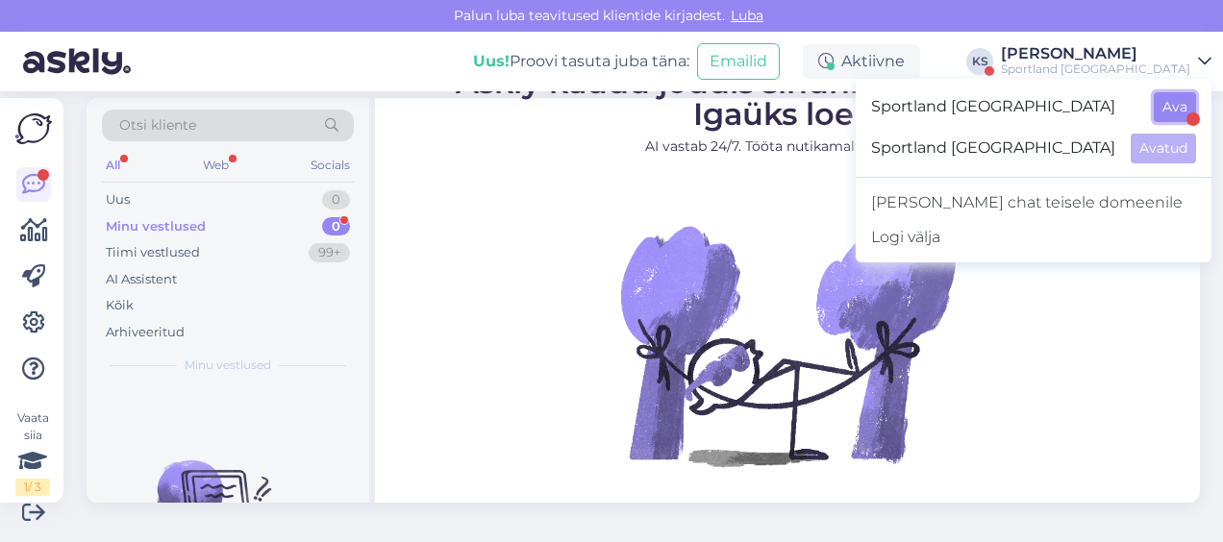
click at [1171, 111] on button "Ava" at bounding box center [1175, 107] width 42 height 30
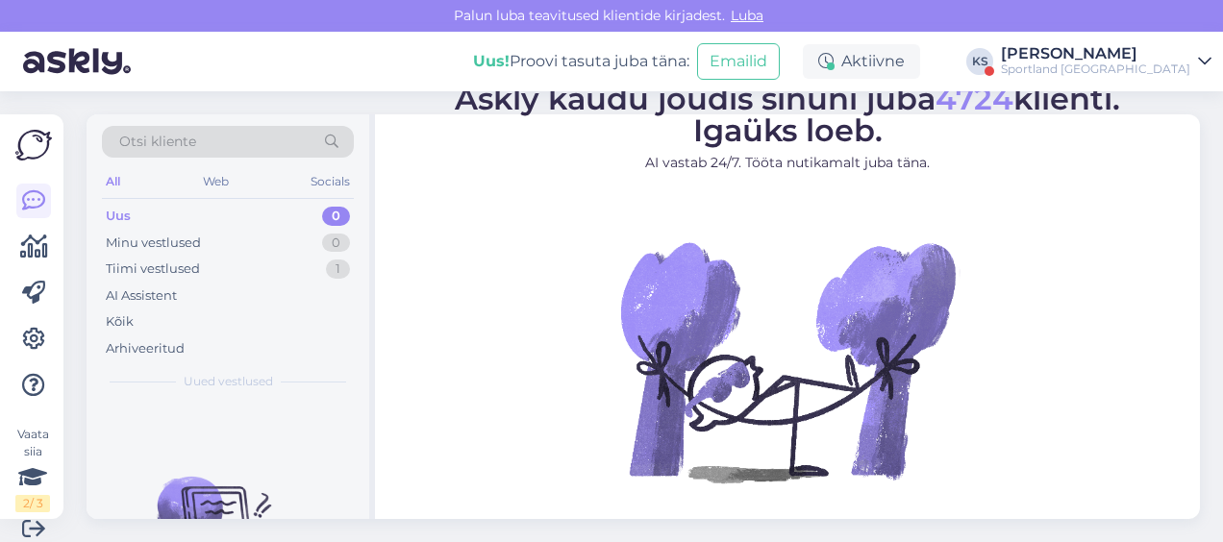
scroll to position [16, 0]
